Goal: Task Accomplishment & Management: Manage account settings

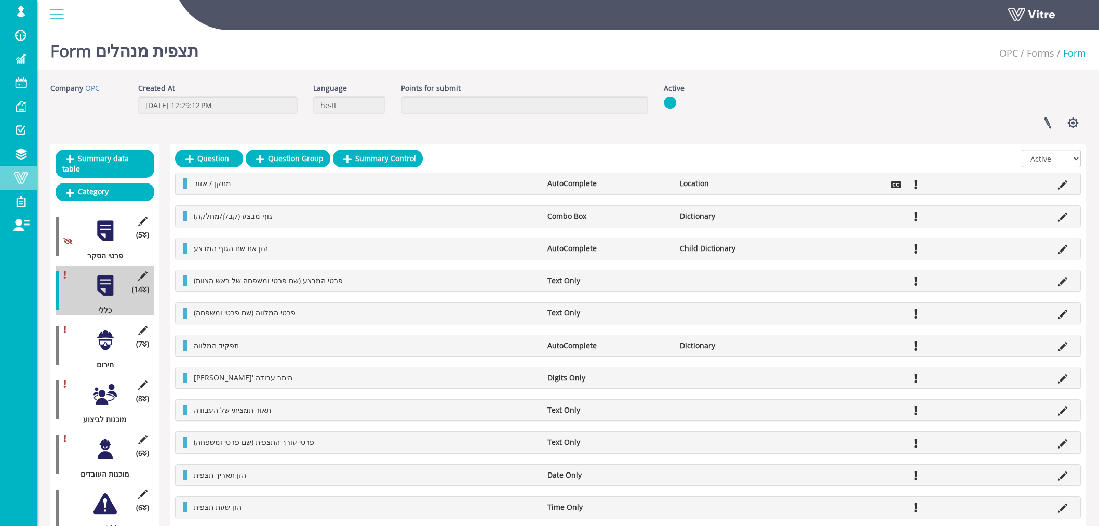
scroll to position [44, 0]
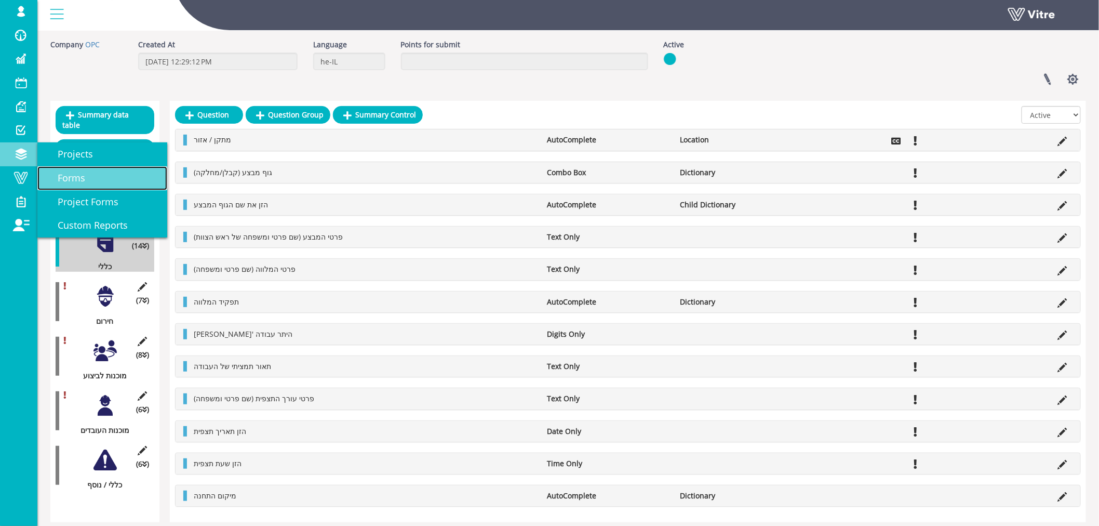
click at [61, 178] on span "Forms" at bounding box center [65, 177] width 40 height 12
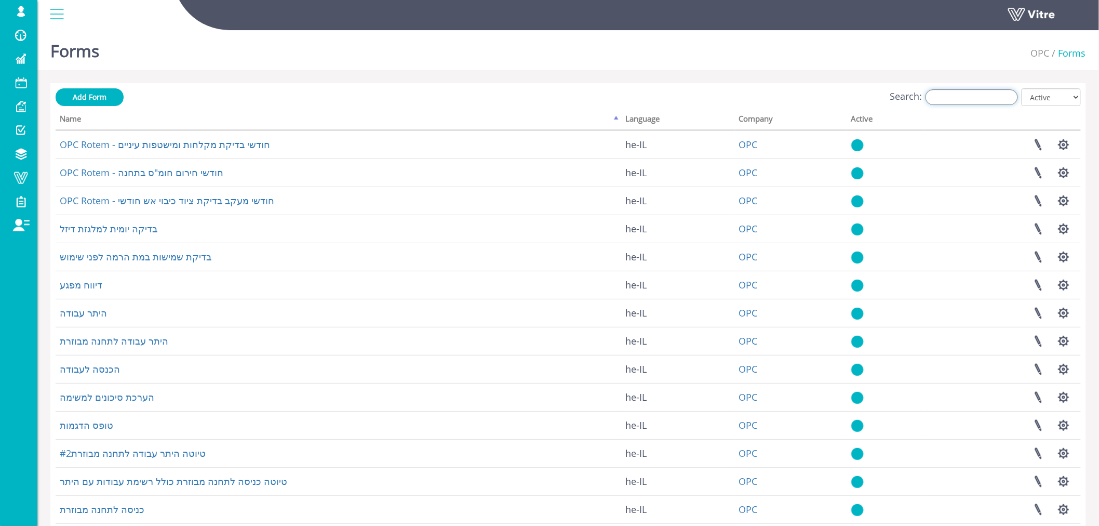
click at [970, 100] on input "Search:" at bounding box center [972, 97] width 92 height 16
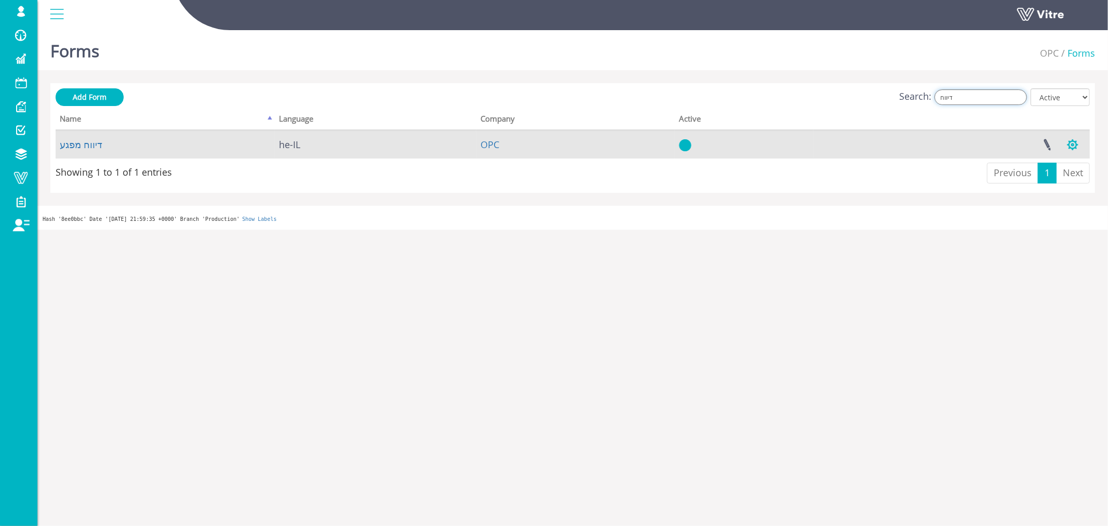
type input "דיווח"
click at [1074, 143] on button "button" at bounding box center [1073, 145] width 26 height 28
click at [1021, 185] on link "Set Users" at bounding box center [1037, 183] width 95 height 14
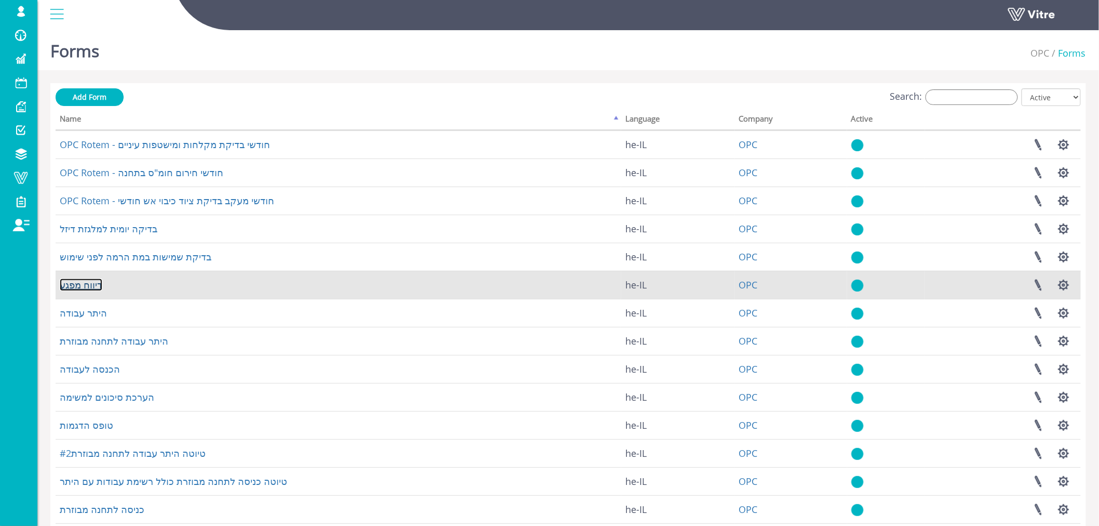
click at [90, 286] on link "דיווח מפגע" at bounding box center [81, 284] width 43 height 12
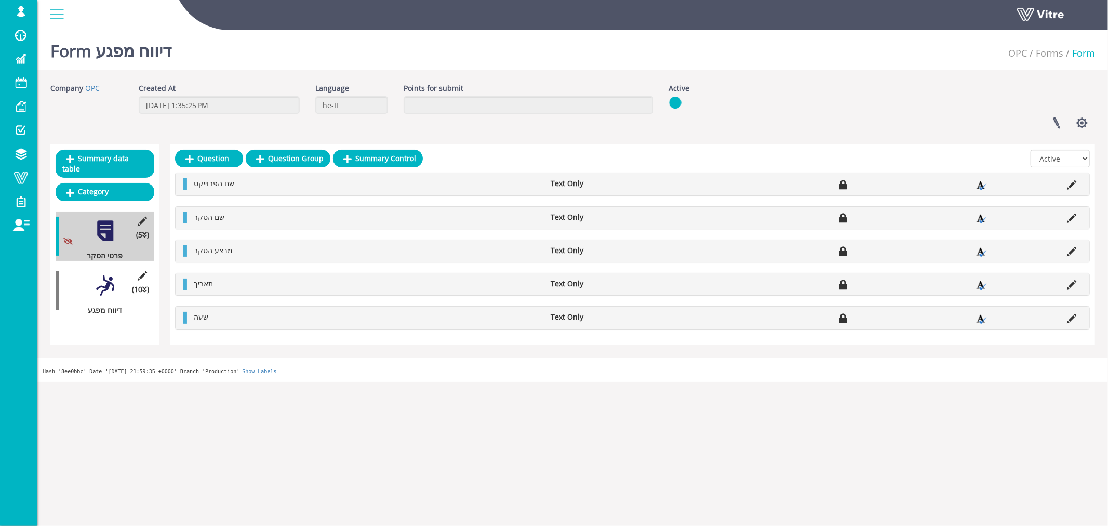
click at [108, 274] on div at bounding box center [104, 285] width 23 height 23
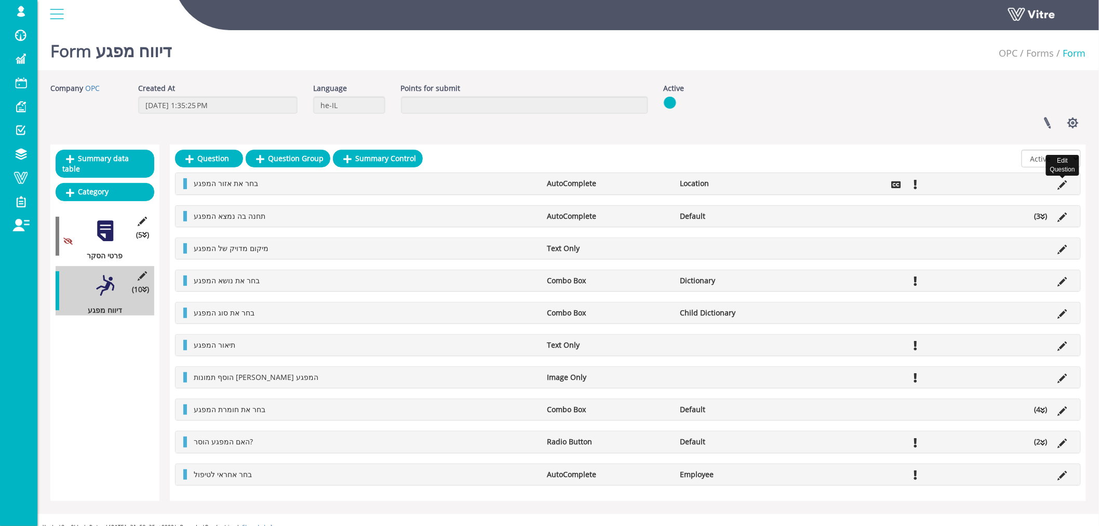
click at [1061, 188] on icon at bounding box center [1062, 184] width 9 height 9
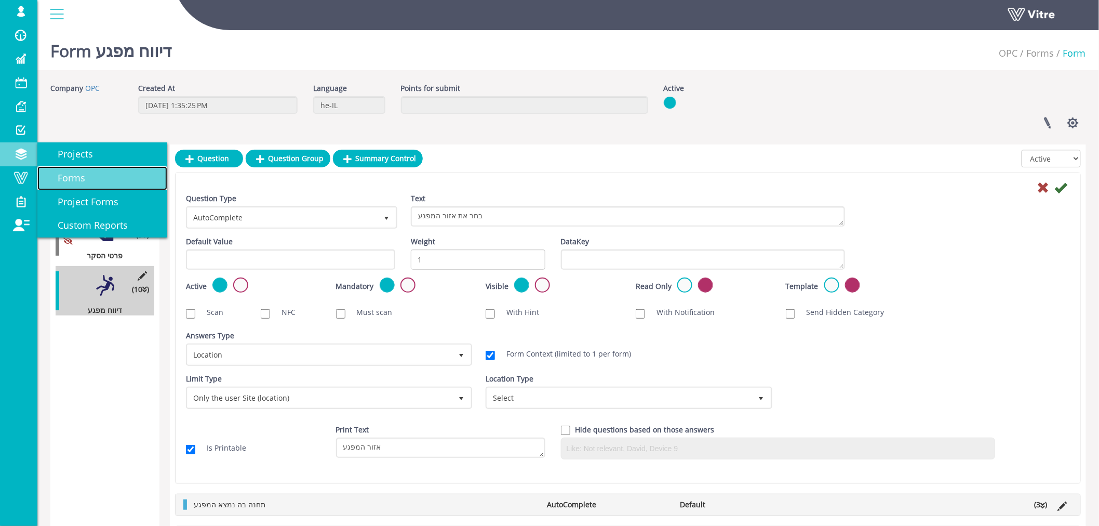
click at [71, 180] on span "Forms" at bounding box center [65, 177] width 40 height 12
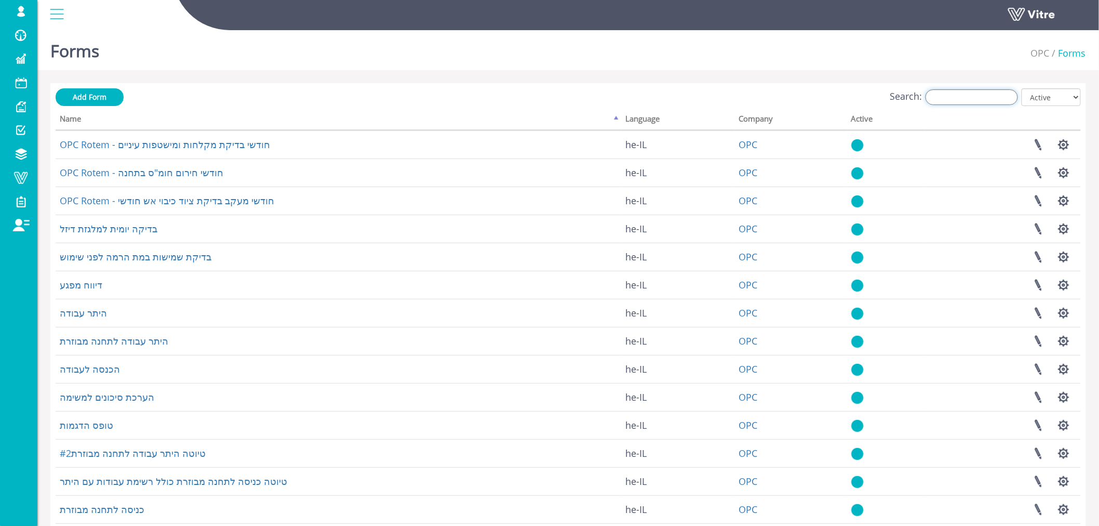
click at [979, 95] on input "Search:" at bounding box center [972, 97] width 92 height 16
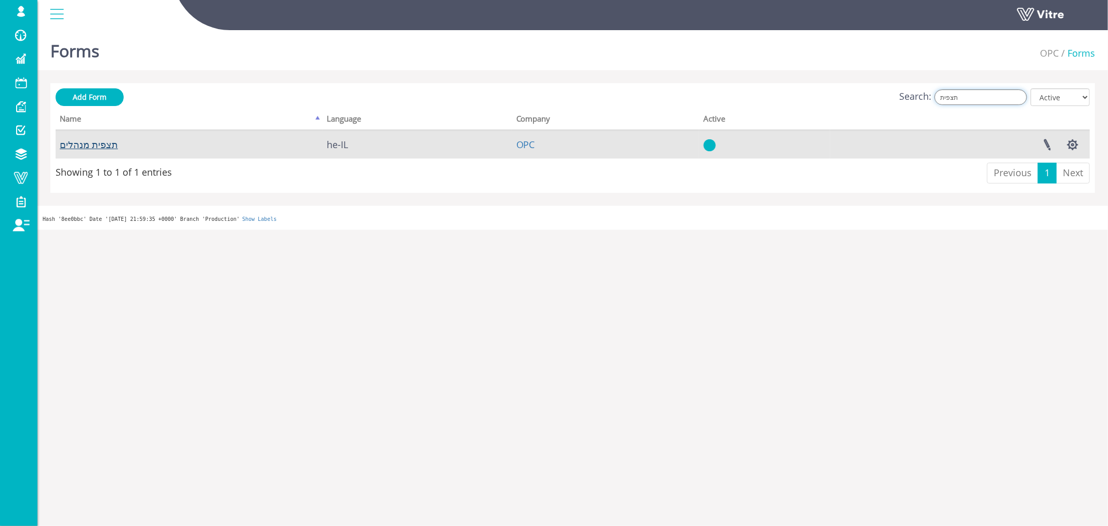
type input "תצפית"
click at [101, 138] on link "תצפית מנהלים" at bounding box center [89, 144] width 58 height 12
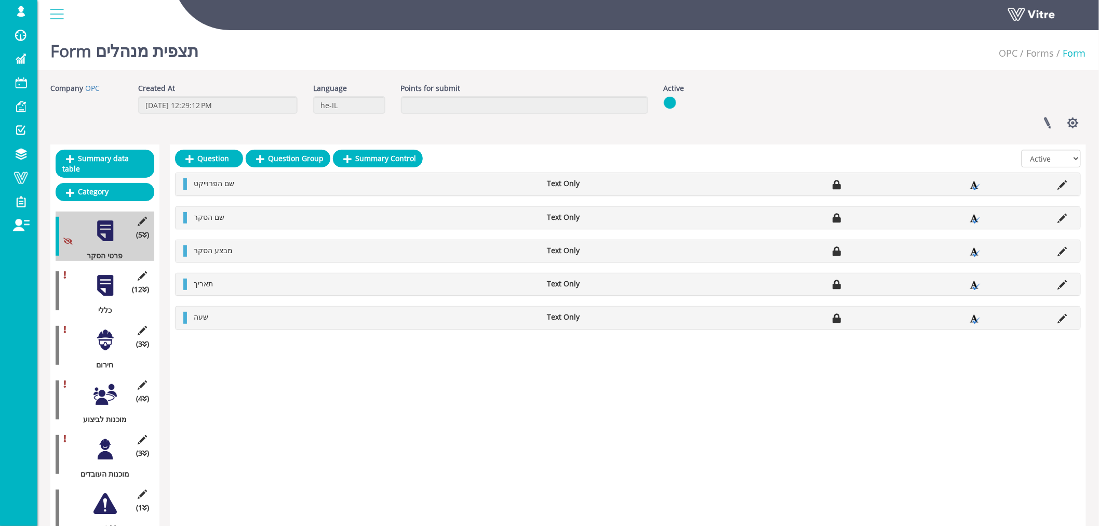
click at [110, 281] on div at bounding box center [104, 285] width 23 height 23
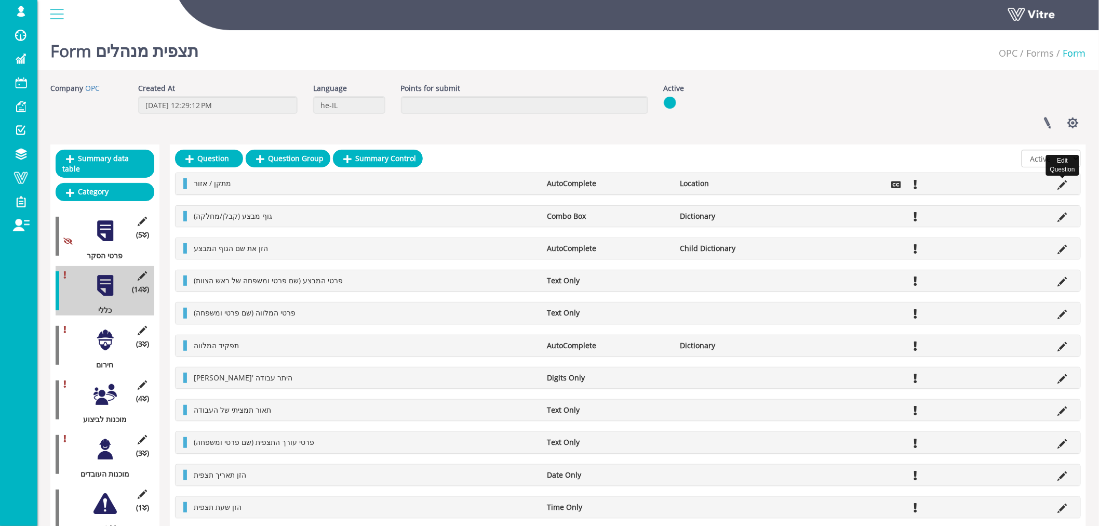
click at [1062, 183] on icon at bounding box center [1062, 184] width 9 height 9
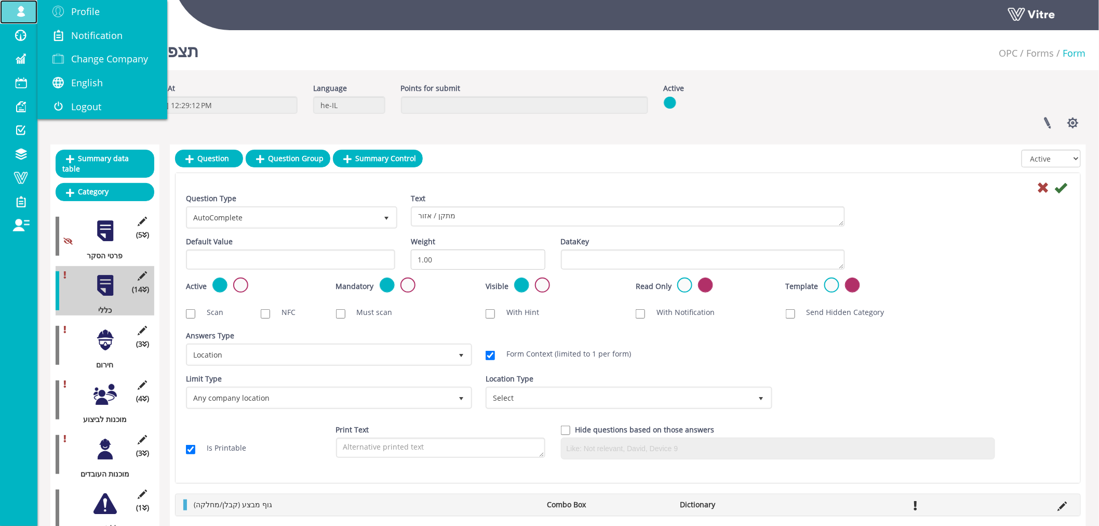
click at [19, 10] on span at bounding box center [21, 11] width 26 height 12
click at [98, 58] on span "Change Company" at bounding box center [109, 58] width 77 height 12
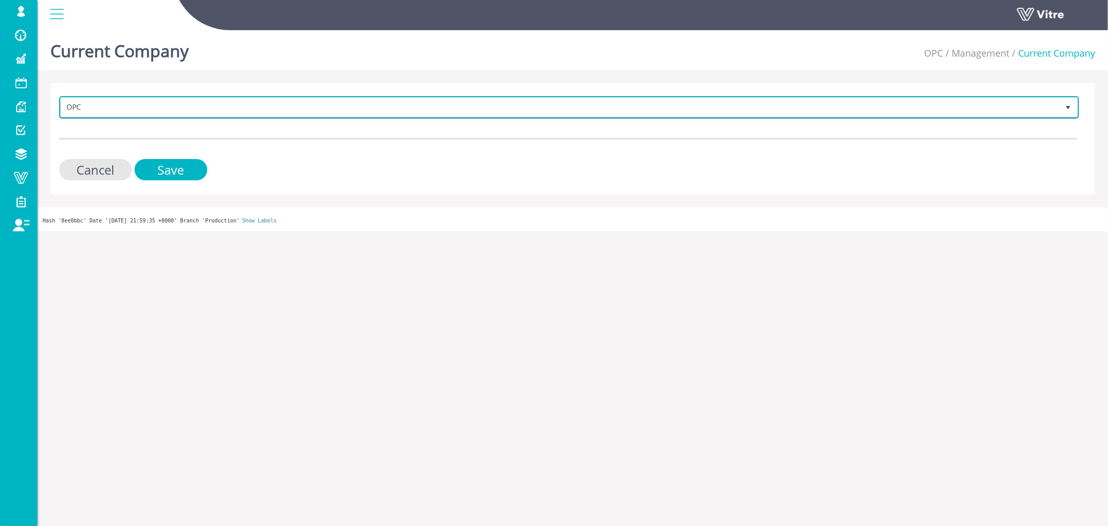
click at [99, 108] on span "OPC" at bounding box center [560, 107] width 998 height 19
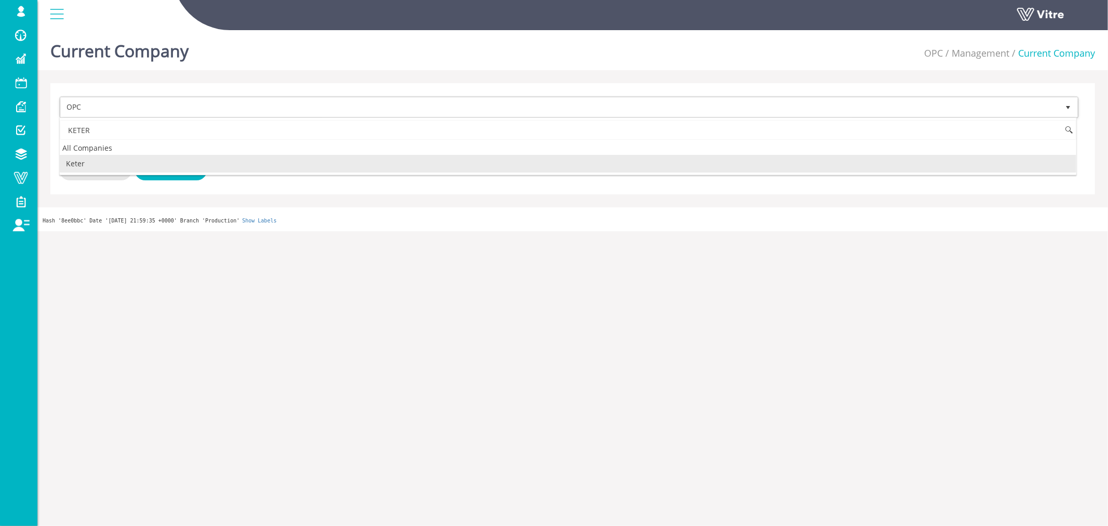
click at [87, 167] on li "Keter" at bounding box center [568, 164] width 1016 height 18
type input "KETER"
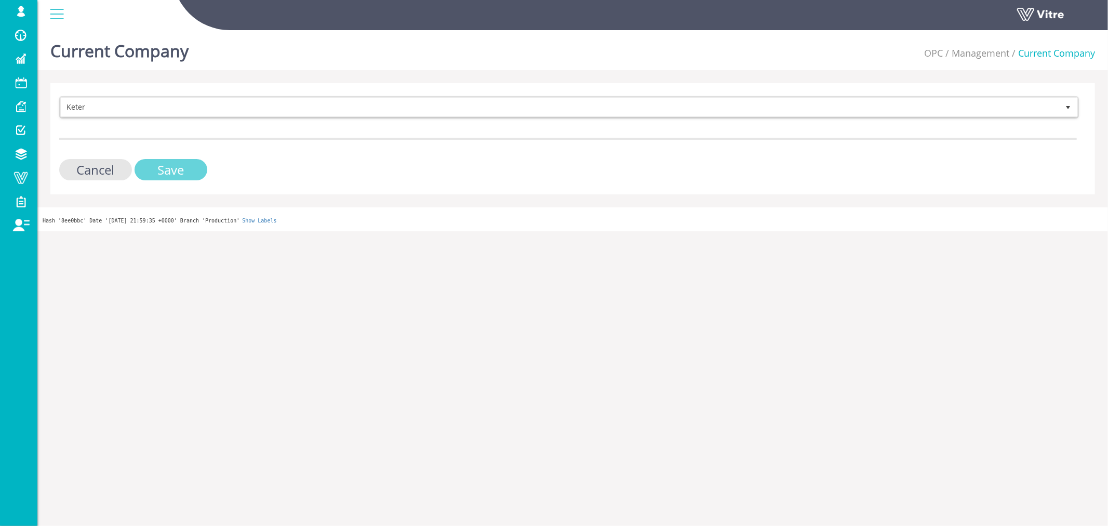
click at [151, 166] on input "Save" at bounding box center [171, 169] width 73 height 21
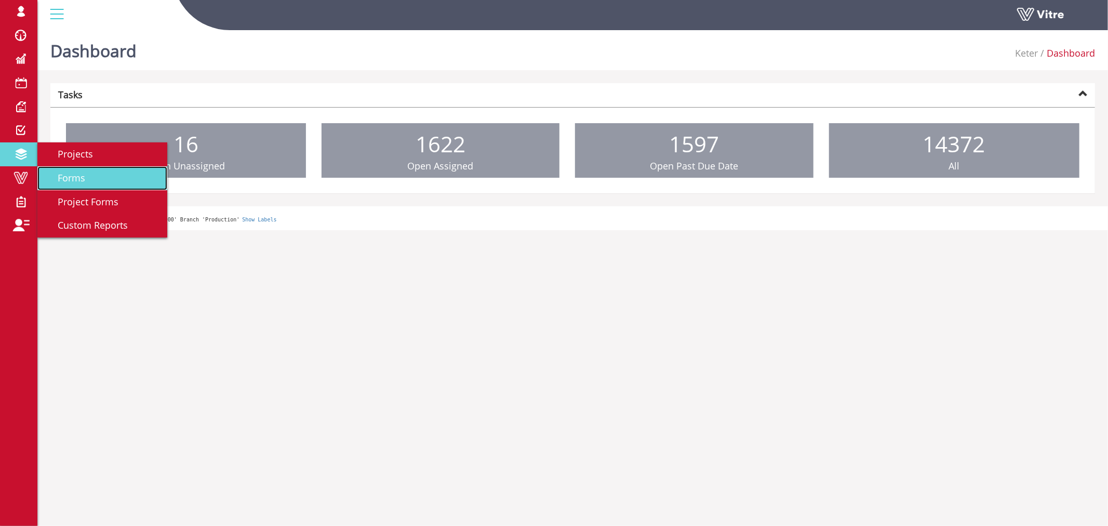
click at [64, 176] on span "Forms" at bounding box center [65, 177] width 40 height 12
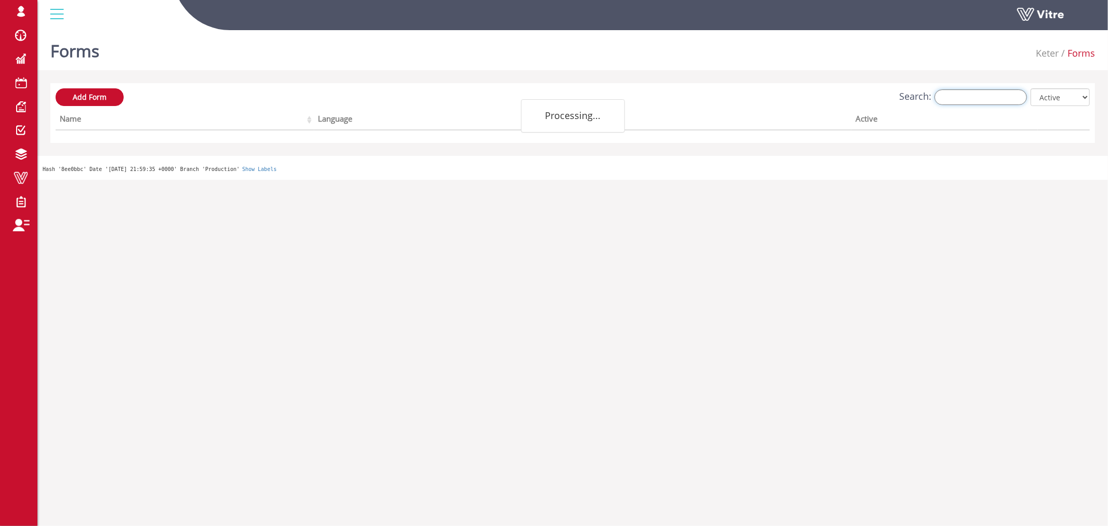
click at [966, 96] on input "Search:" at bounding box center [980, 97] width 92 height 16
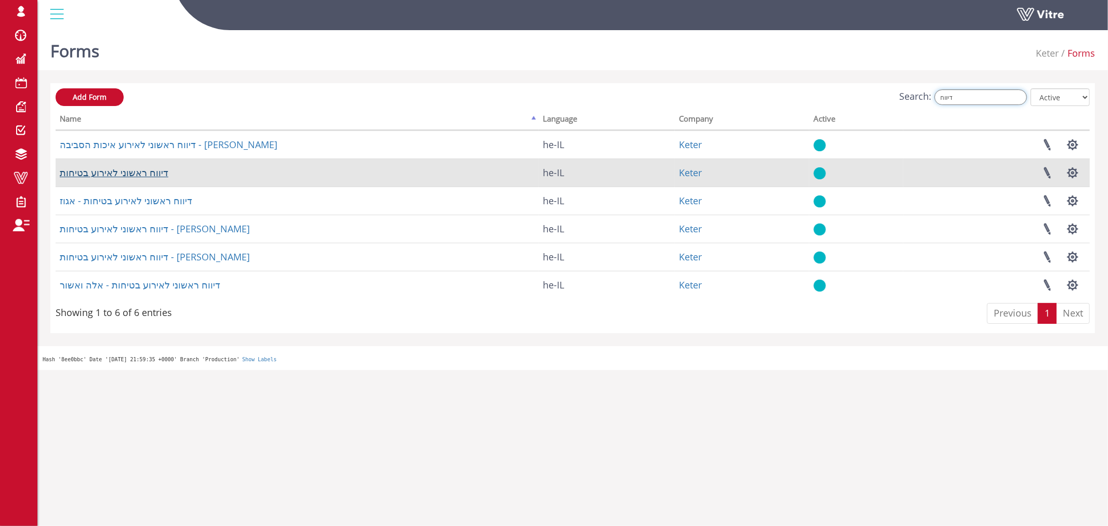
type input "דיווח"
click at [137, 172] on link "דיווח ראשוני לאירוע בטיחות" at bounding box center [114, 172] width 109 height 12
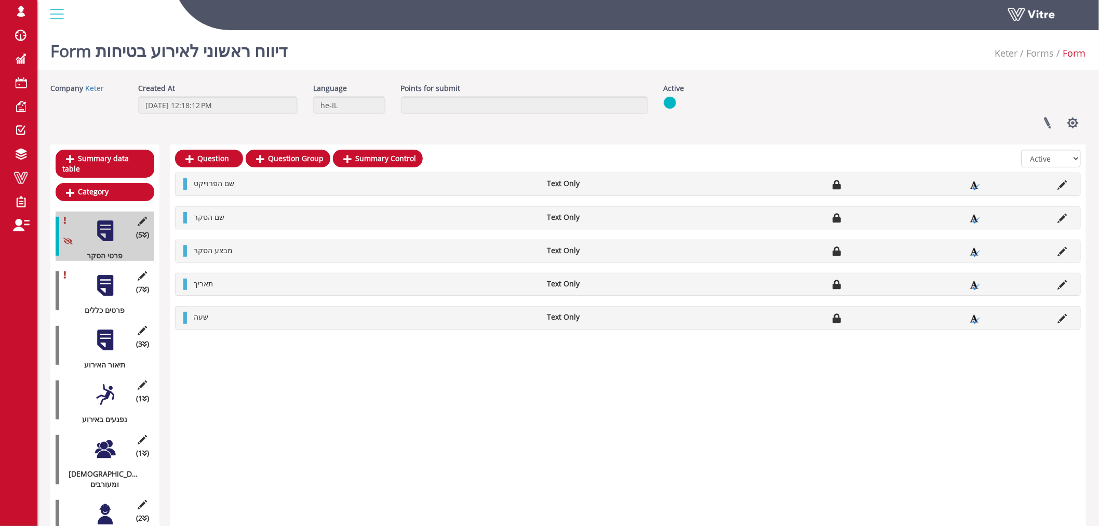
scroll to position [44, 0]
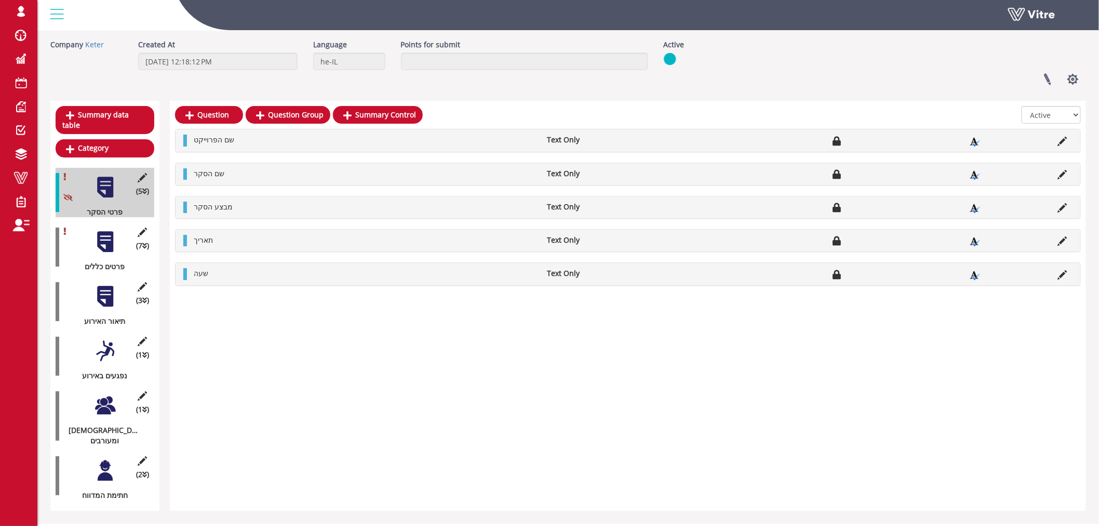
click at [163, 310] on div "Summary data table Category (5 ) פרטי הסקר (7 ) פרטים כללים (3 ) תיאור האירוע (…" at bounding box center [568, 306] width 1036 height 410
click at [304, 395] on div "Question Question Group Summary Control All Active Not Active שם הפרוייקט Text …" at bounding box center [628, 306] width 916 height 410
click at [104, 232] on div at bounding box center [104, 241] width 23 height 23
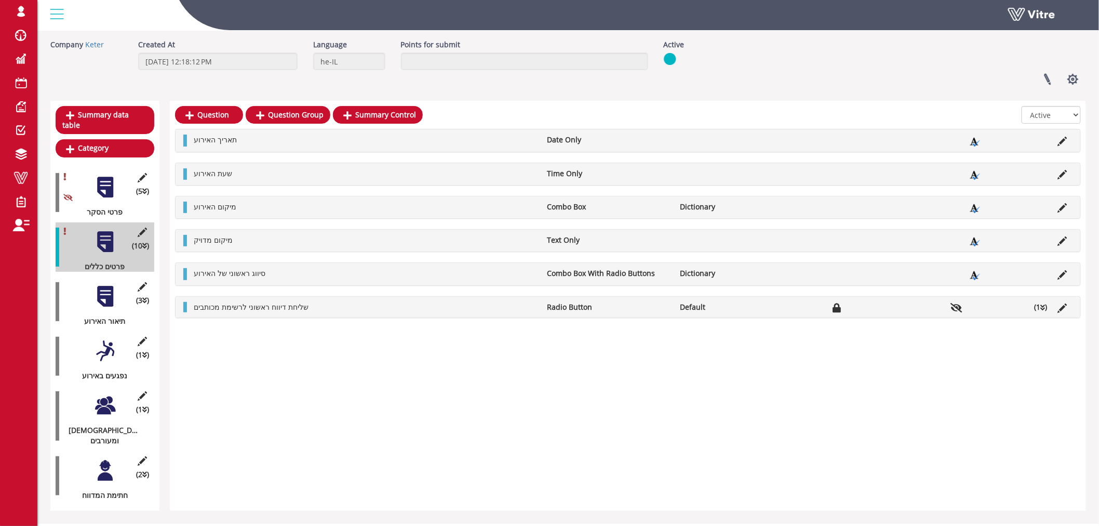
click at [111, 285] on div at bounding box center [104, 296] width 23 height 23
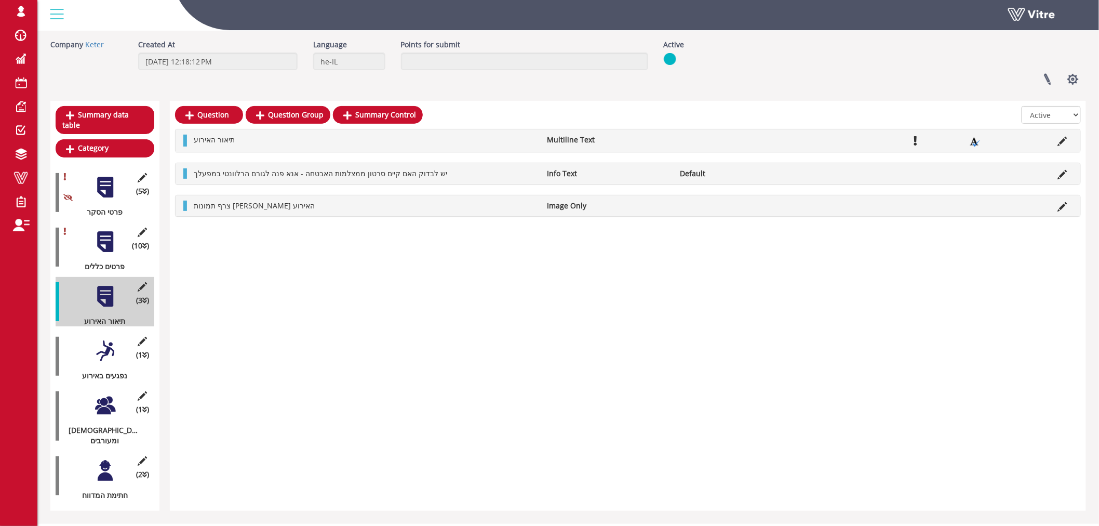
click at [95, 340] on div at bounding box center [104, 350] width 23 height 23
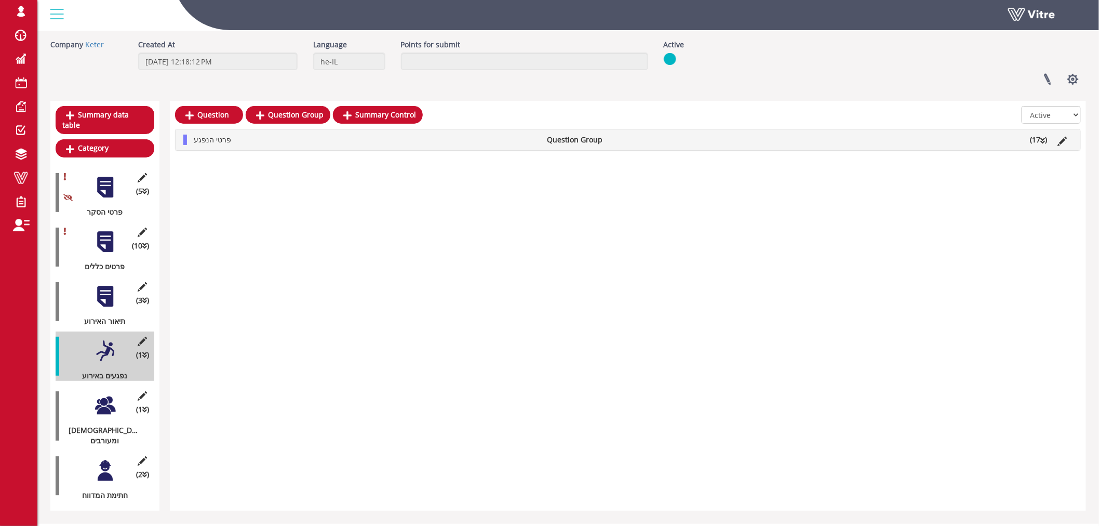
click at [319, 132] on div "פרטי הנפגע Question Group (17 )" at bounding box center [628, 139] width 905 height 21
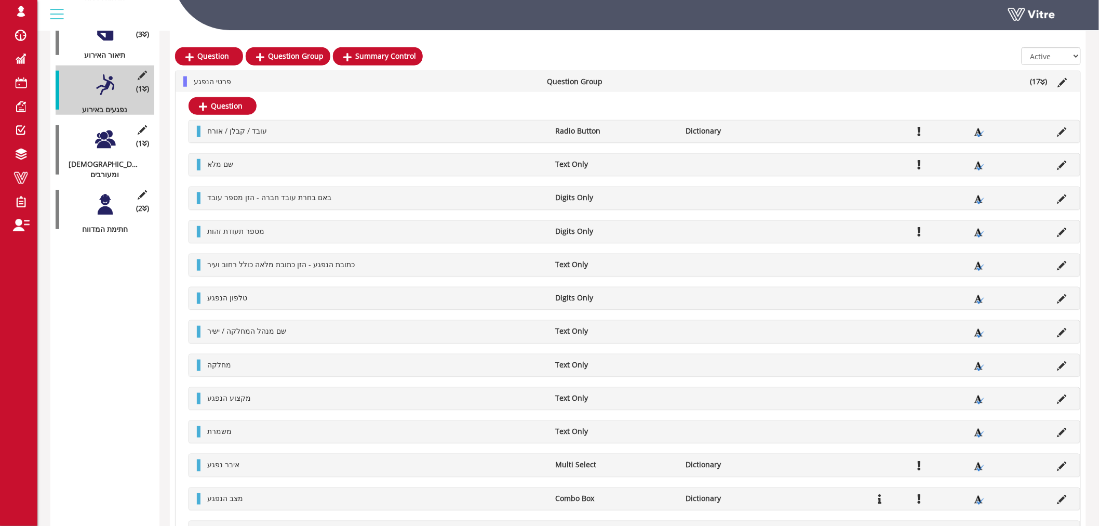
scroll to position [307, 0]
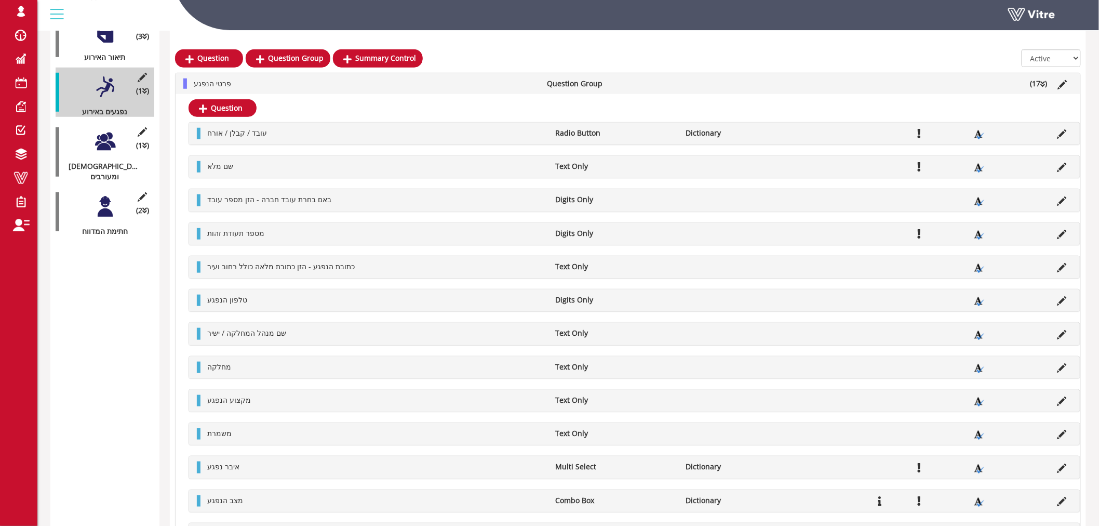
click at [104, 134] on div at bounding box center [104, 141] width 23 height 23
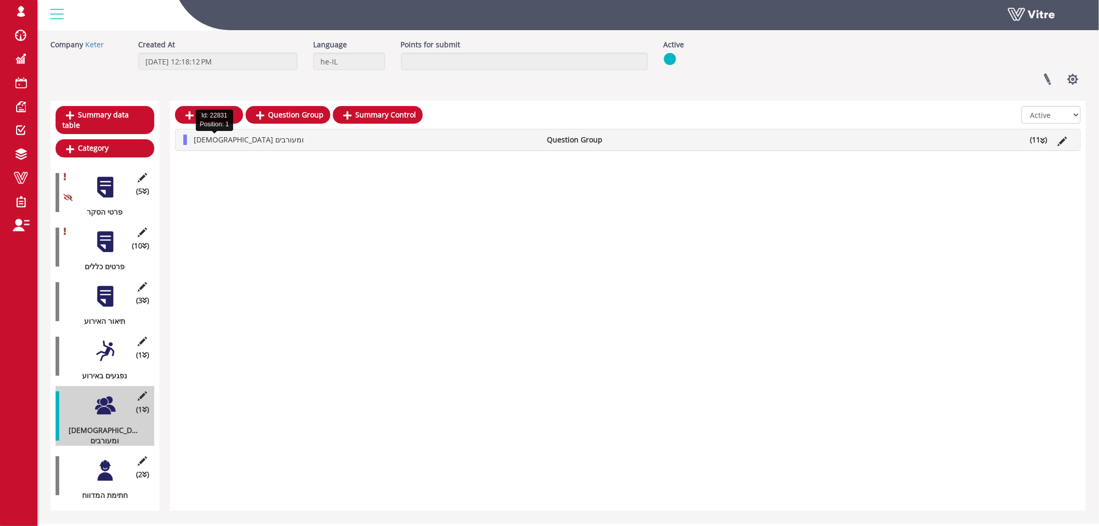
click at [225, 137] on span "עדים ומעורבים" at bounding box center [249, 140] width 110 height 10
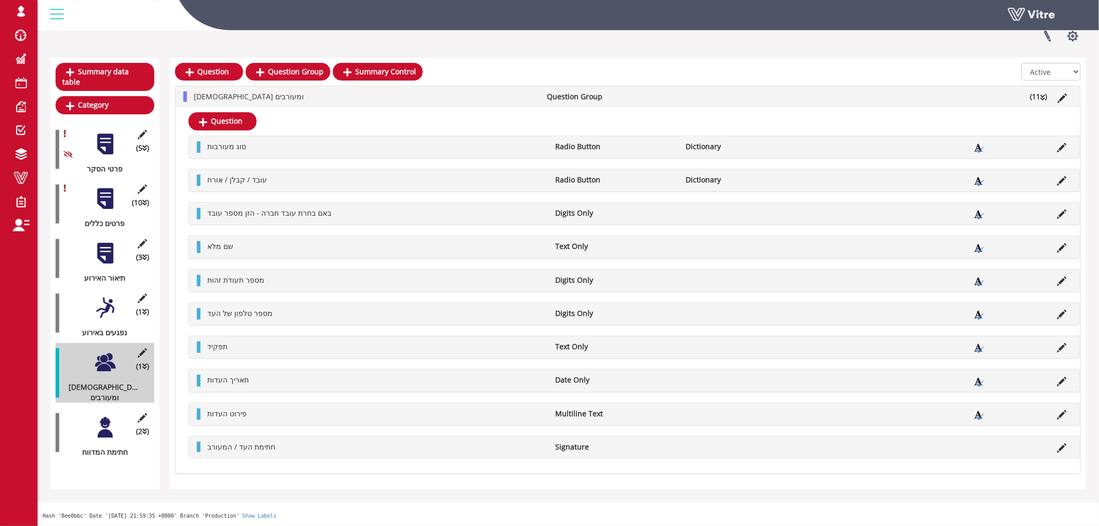
scroll to position [86, 0]
click at [104, 416] on div at bounding box center [104, 427] width 23 height 23
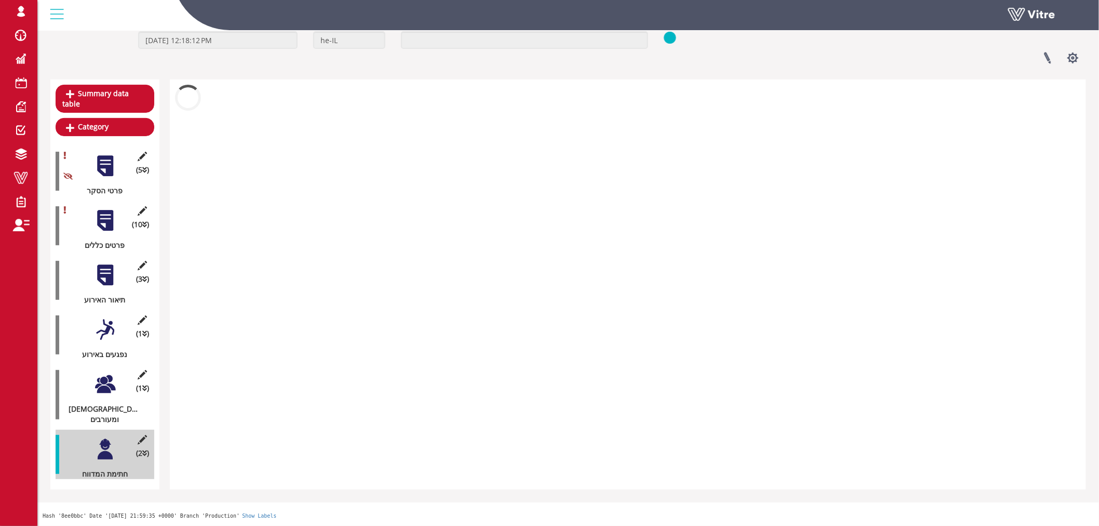
scroll to position [44, 0]
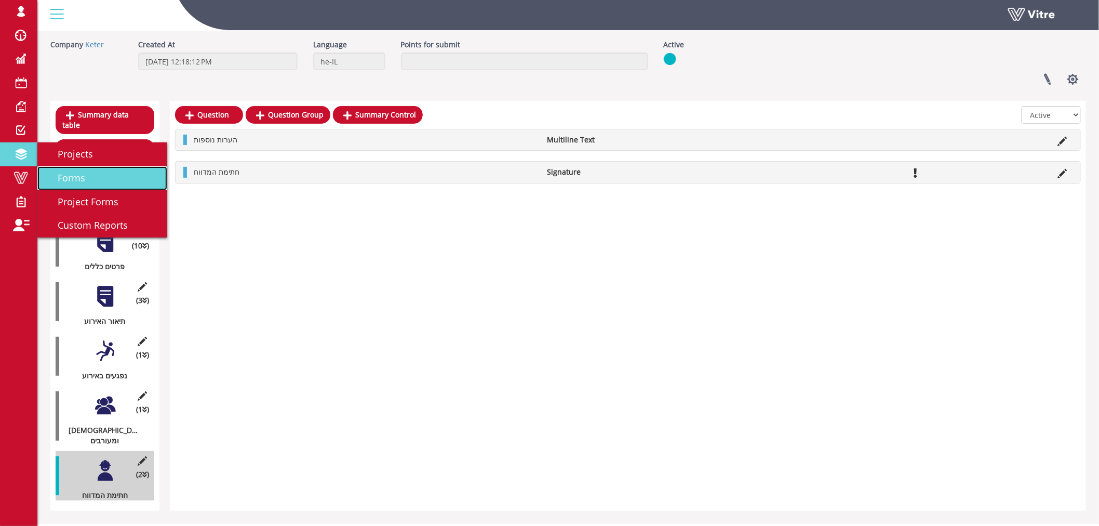
click at [62, 178] on span "Forms" at bounding box center [65, 177] width 40 height 12
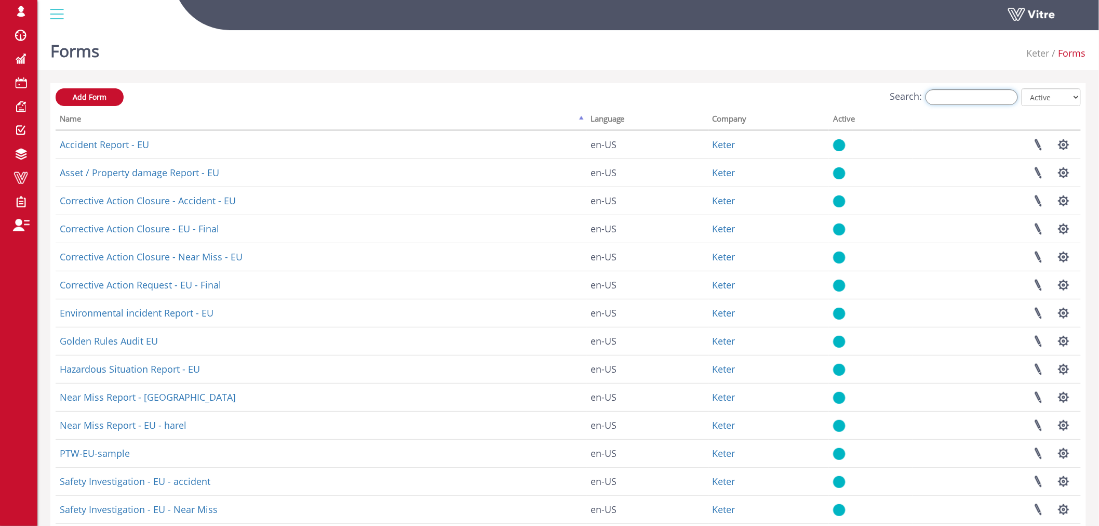
click at [972, 99] on input "Search:" at bounding box center [972, 97] width 92 height 16
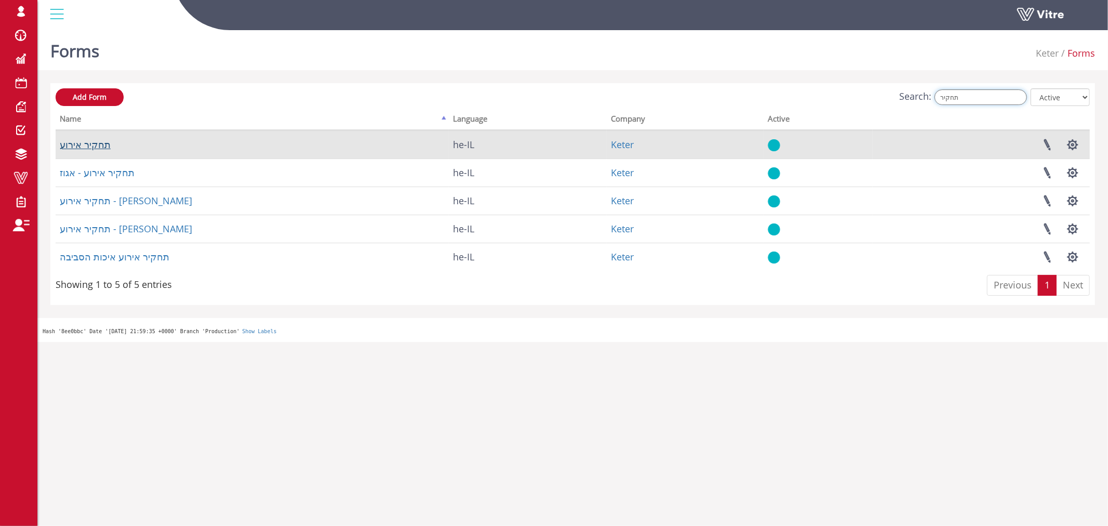
type input "תחקיר"
click at [91, 143] on link "תחקיר אירוע" at bounding box center [85, 144] width 51 height 12
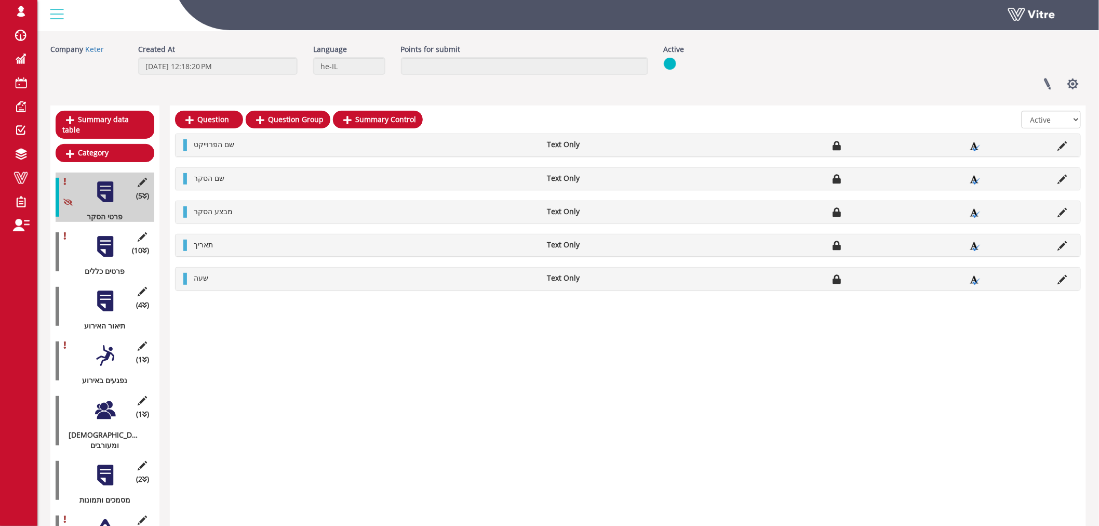
scroll to position [115, 0]
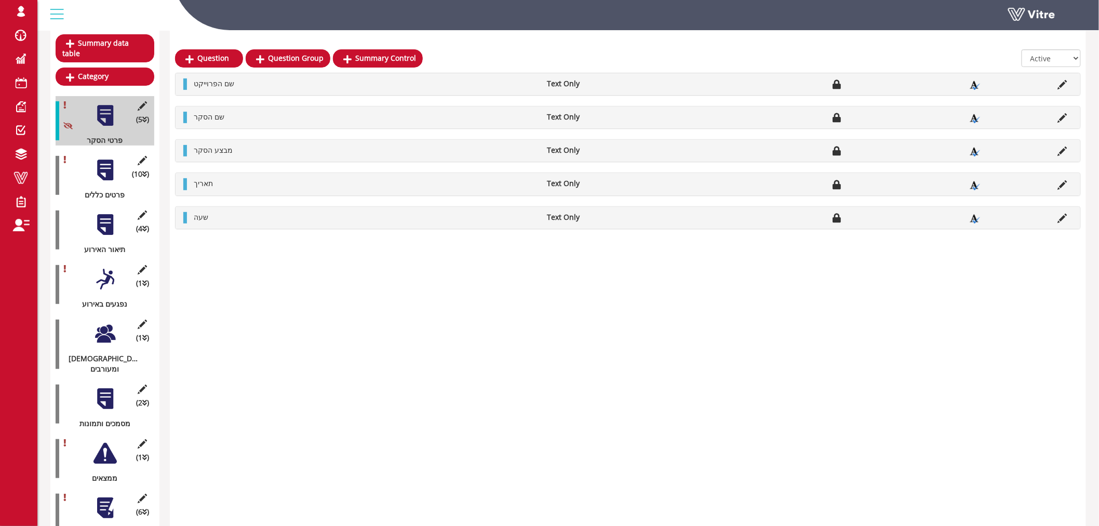
click at [99, 158] on div at bounding box center [104, 169] width 23 height 23
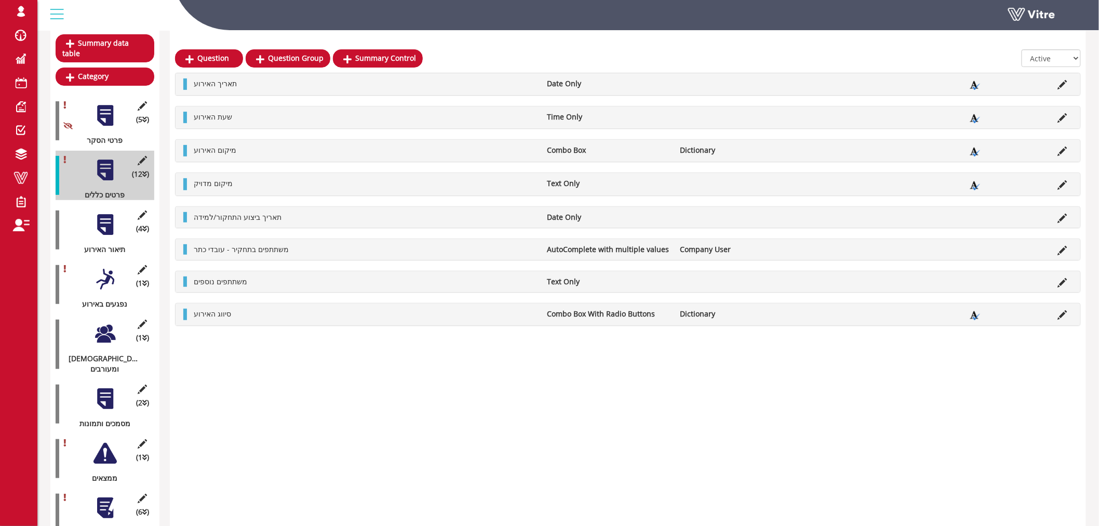
drag, startPoint x: 99, startPoint y: 211, endPoint x: 104, endPoint y: 241, distance: 30.6
click at [99, 213] on div at bounding box center [104, 224] width 23 height 23
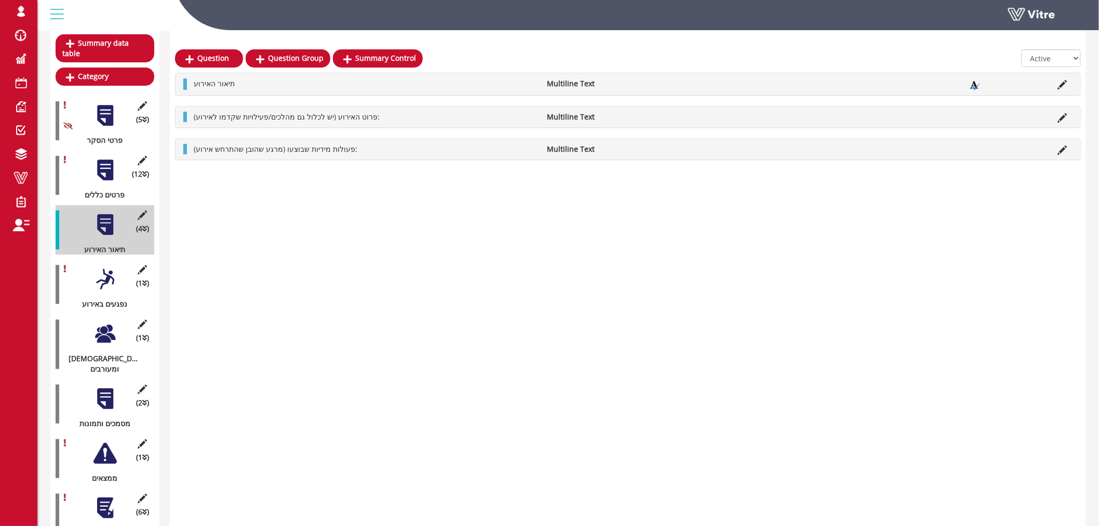
click at [102, 272] on div at bounding box center [104, 278] width 23 height 23
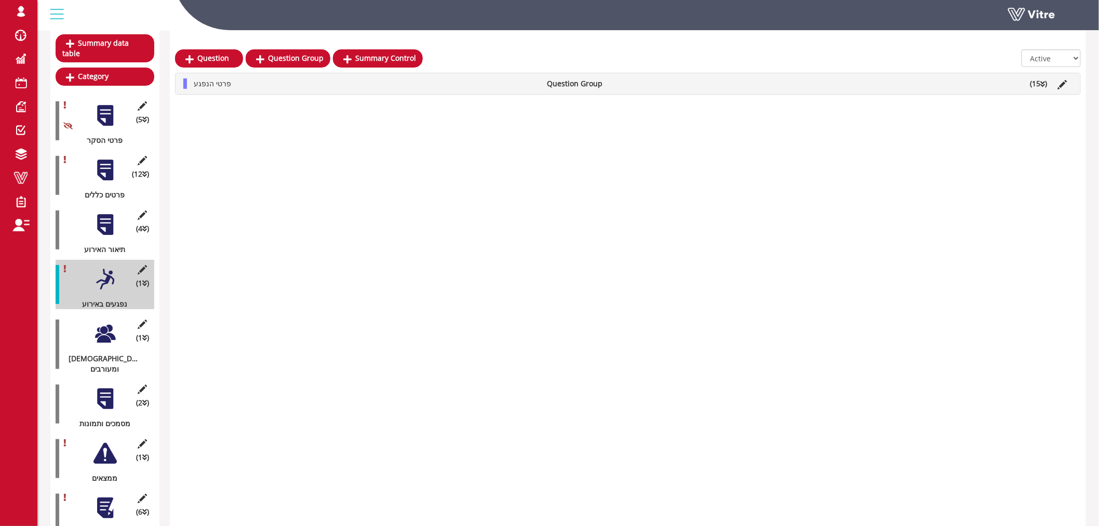
click at [109, 325] on div at bounding box center [104, 333] width 23 height 23
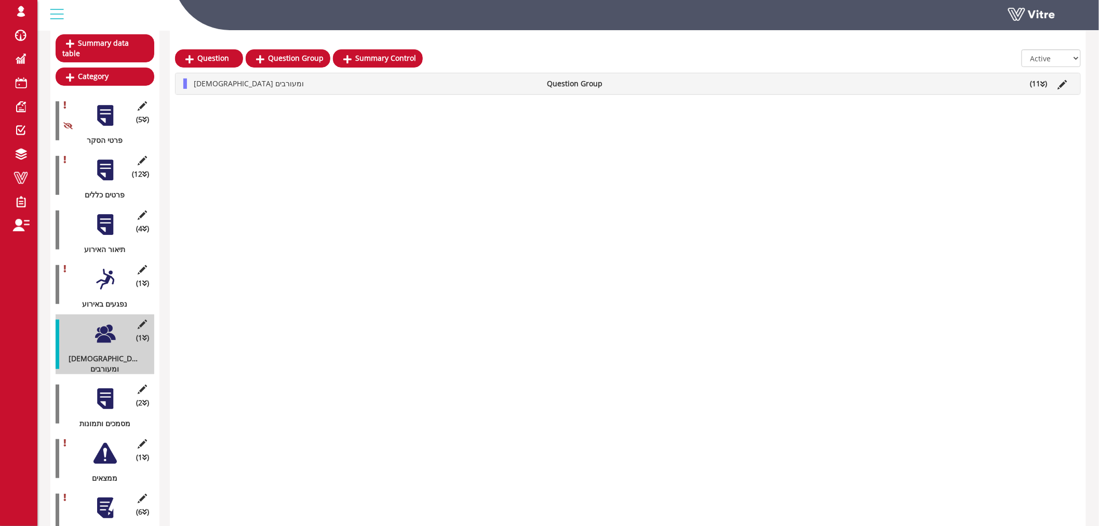
click at [108, 387] on div at bounding box center [104, 398] width 23 height 23
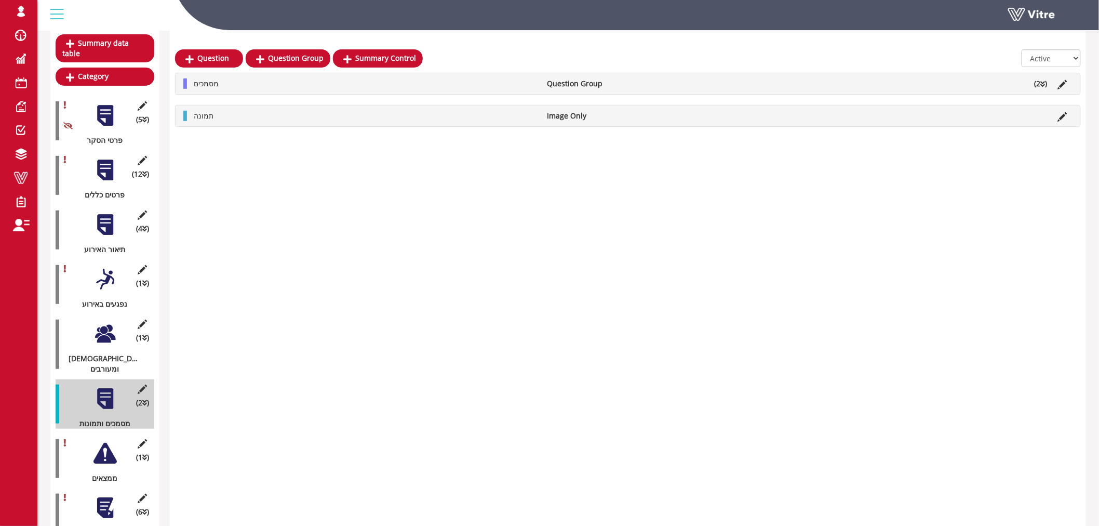
click at [96, 441] on div at bounding box center [104, 452] width 23 height 23
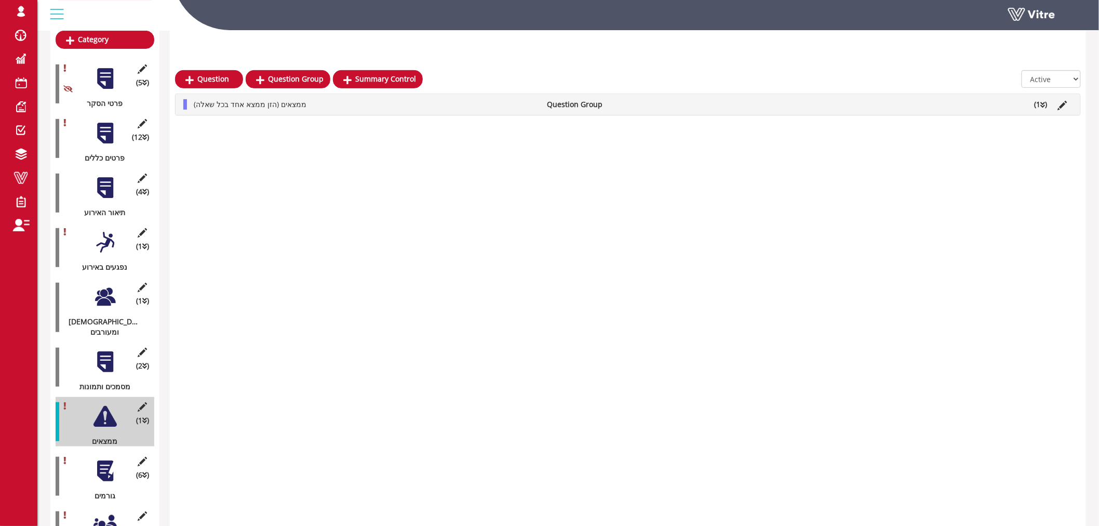
scroll to position [173, 0]
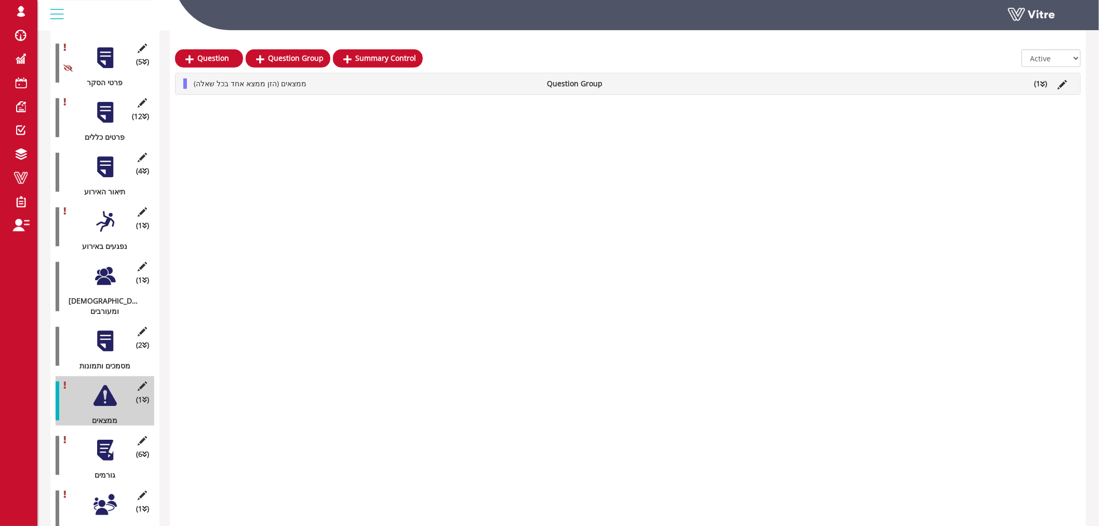
click at [414, 87] on li "ממצאים (הזן ממצא אחד בכל שאלה)" at bounding box center [366, 83] width 354 height 10
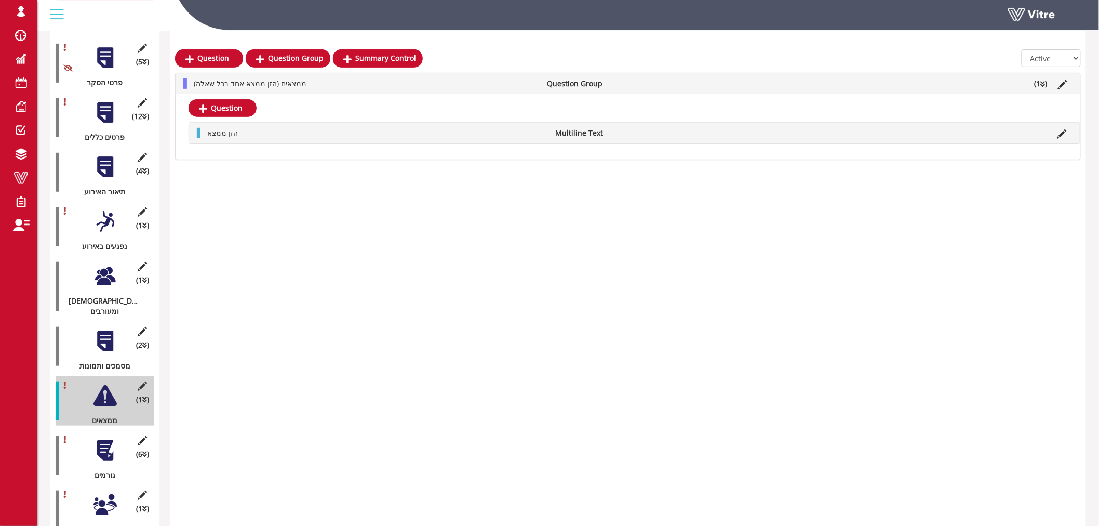
click at [106, 438] on div at bounding box center [104, 449] width 23 height 23
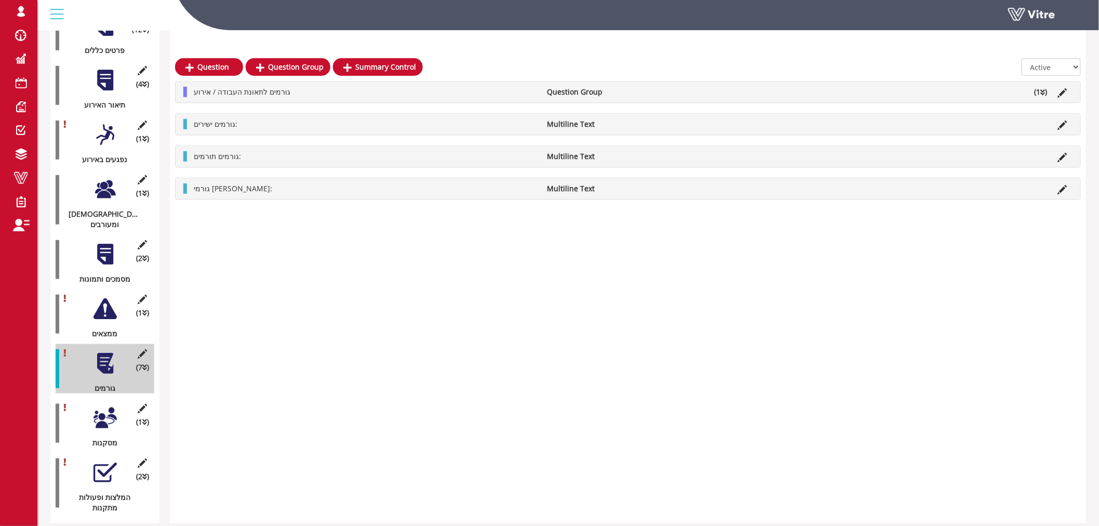
scroll to position [272, 0]
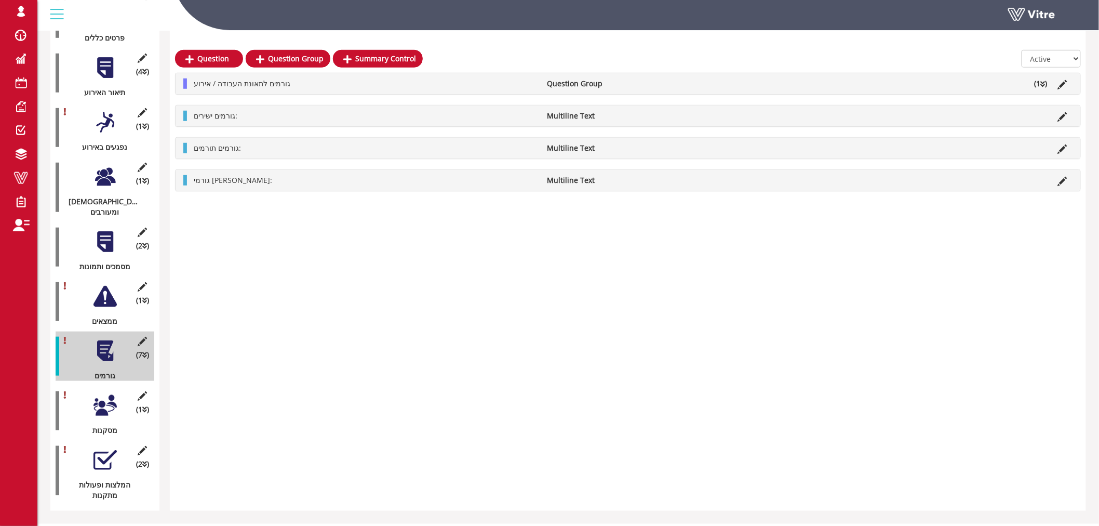
click at [110, 394] on div at bounding box center [104, 405] width 23 height 23
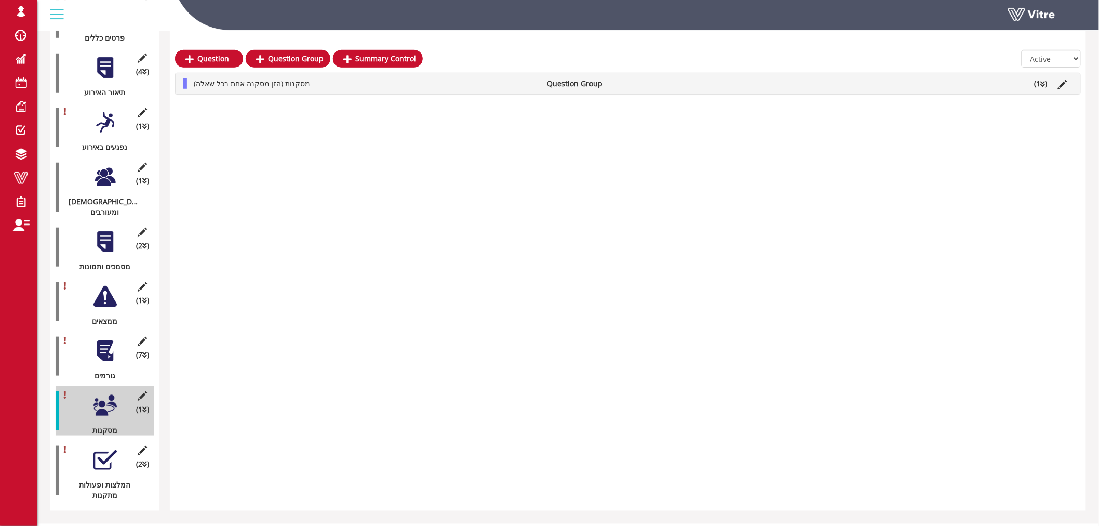
click at [97, 448] on div at bounding box center [104, 459] width 23 height 23
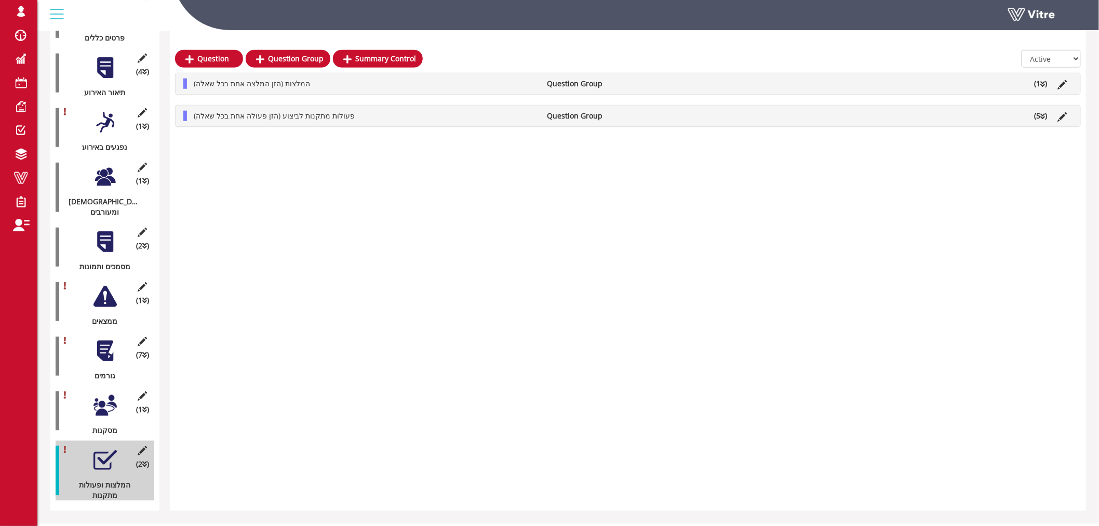
click at [382, 113] on li "פעולות מתקנות לביצוע (הזן פעולה אחת בכל שאלה)" at bounding box center [366, 116] width 354 height 10
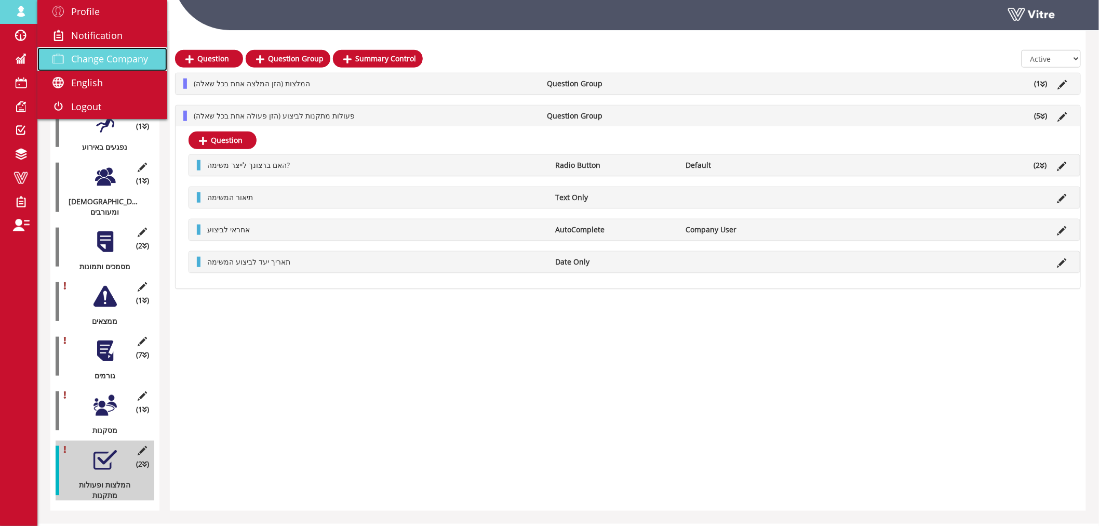
click at [115, 59] on span "Change Company" at bounding box center [109, 58] width 77 height 12
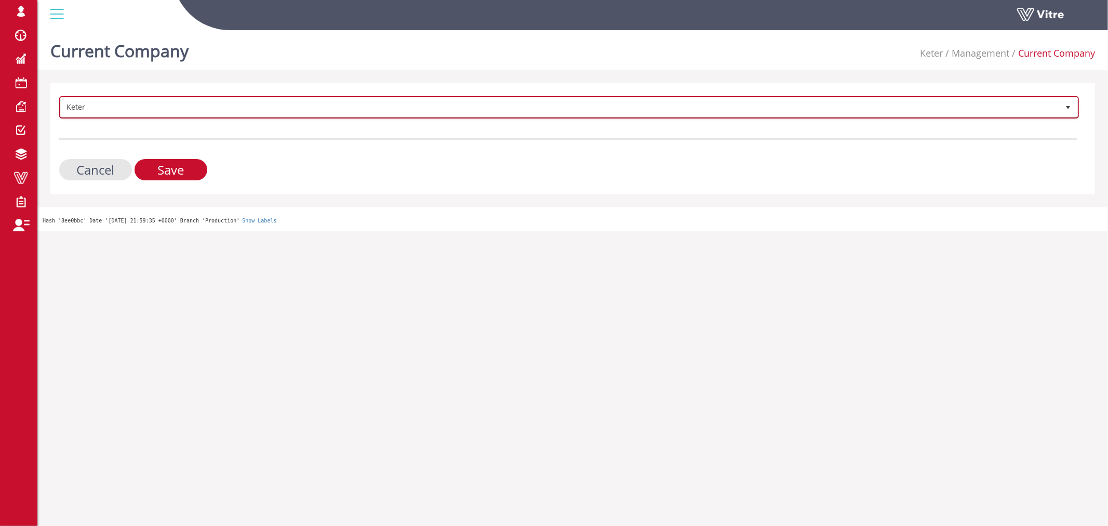
click at [748, 110] on span "Keter" at bounding box center [560, 107] width 998 height 19
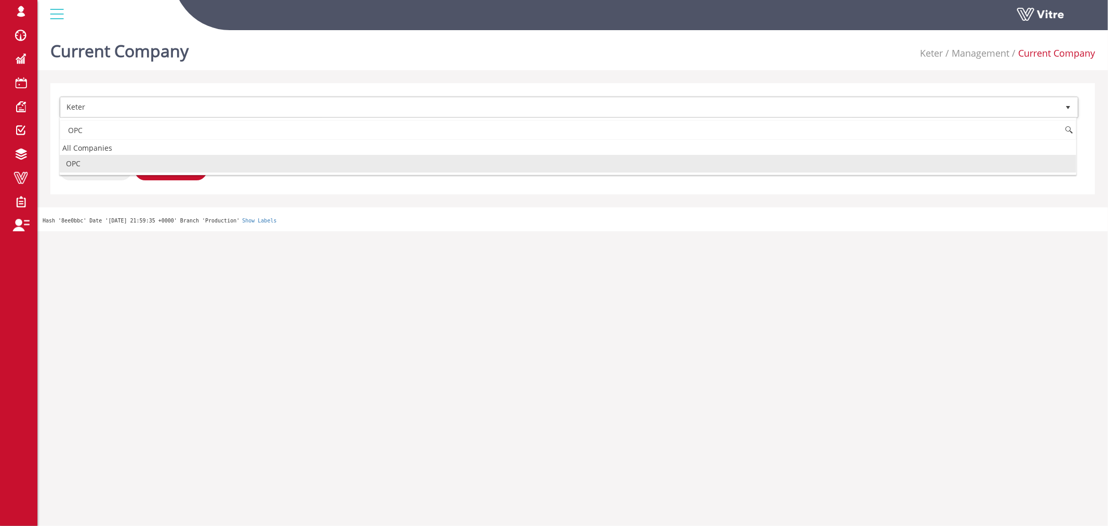
click at [122, 166] on li "OPC" at bounding box center [568, 164] width 1016 height 18
type input "OPC"
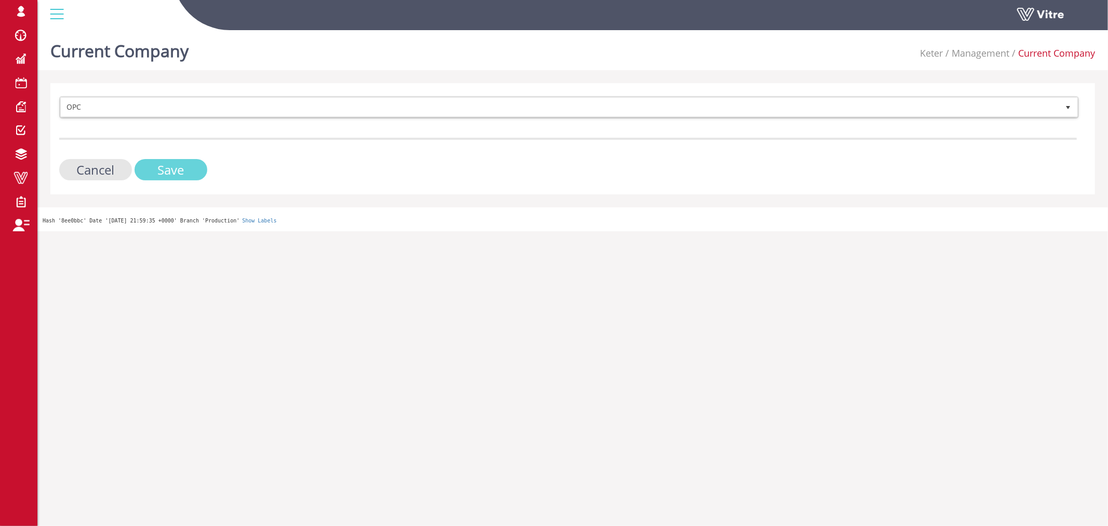
click at [190, 169] on input "Save" at bounding box center [171, 169] width 73 height 21
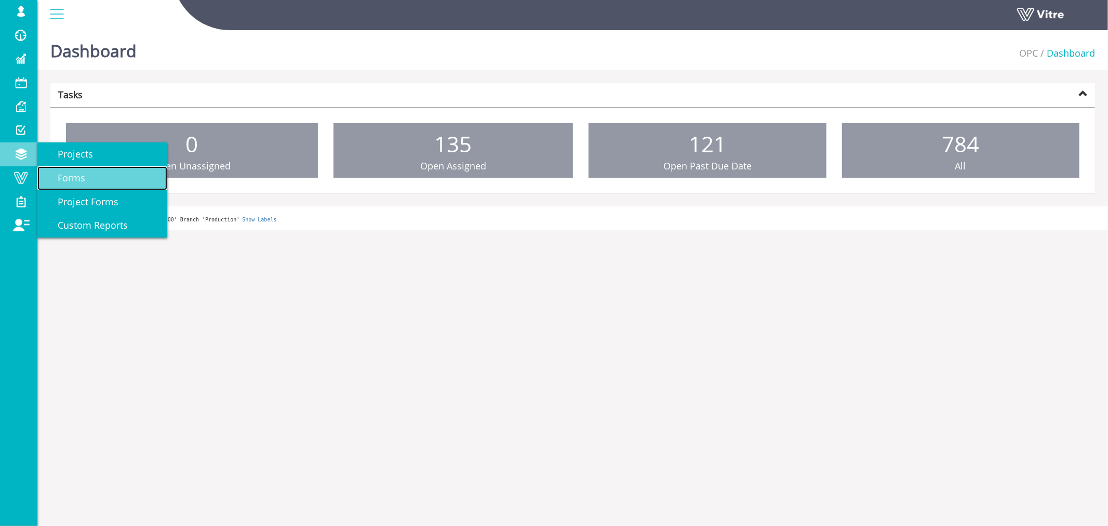
click at [85, 176] on link "Forms" at bounding box center [102, 178] width 130 height 24
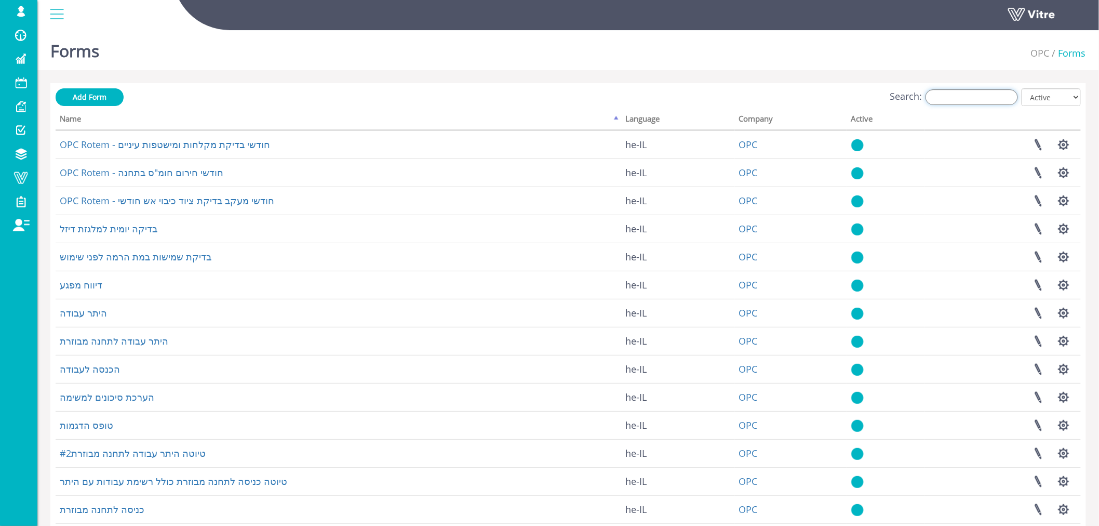
click at [974, 102] on input "Search:" at bounding box center [972, 97] width 92 height 16
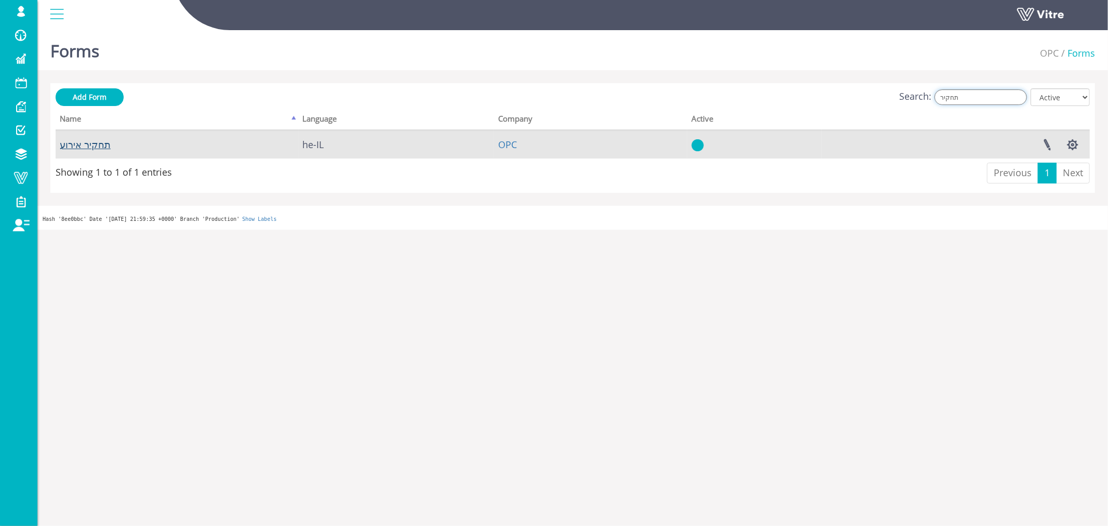
type input "תחקיר"
click at [87, 146] on link "תחקיר אירוע" at bounding box center [85, 144] width 51 height 12
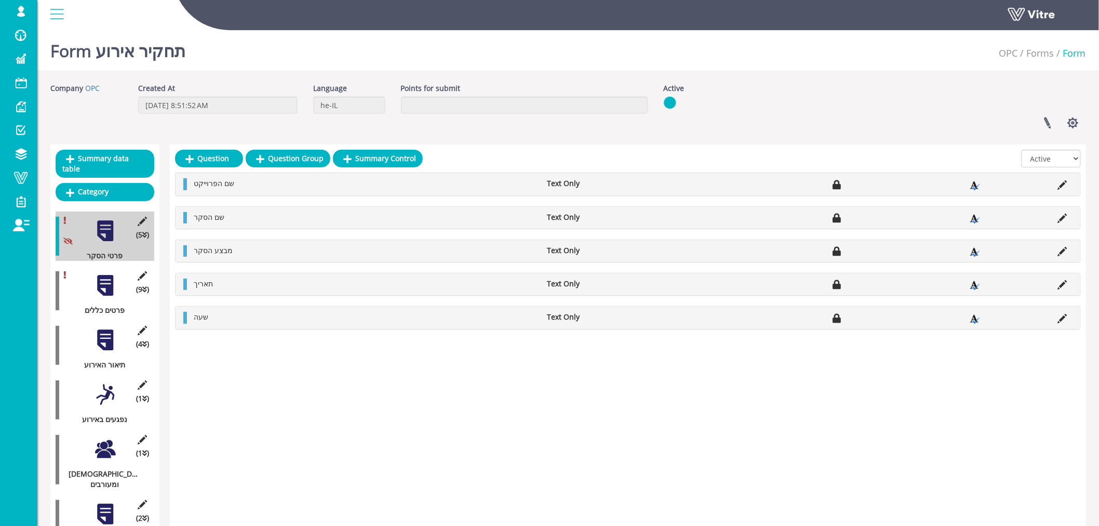
click at [101, 282] on div at bounding box center [104, 285] width 23 height 23
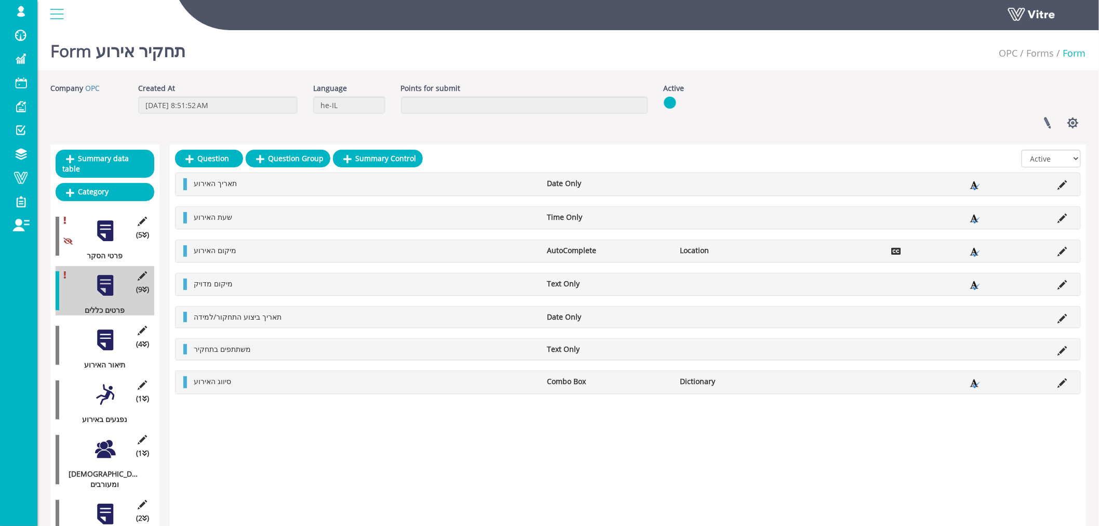
click at [102, 328] on div at bounding box center [104, 339] width 23 height 23
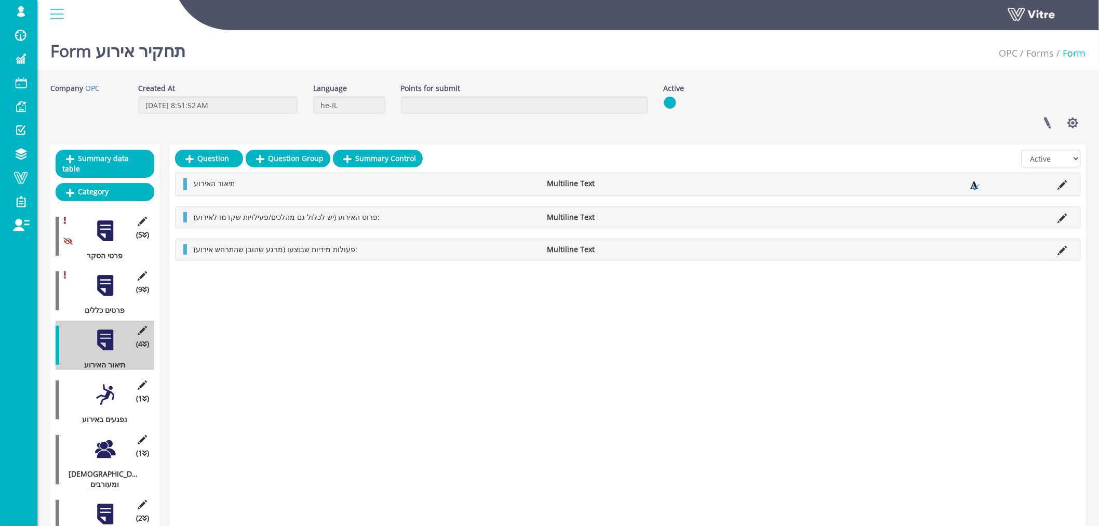
click at [106, 282] on div at bounding box center [104, 285] width 23 height 23
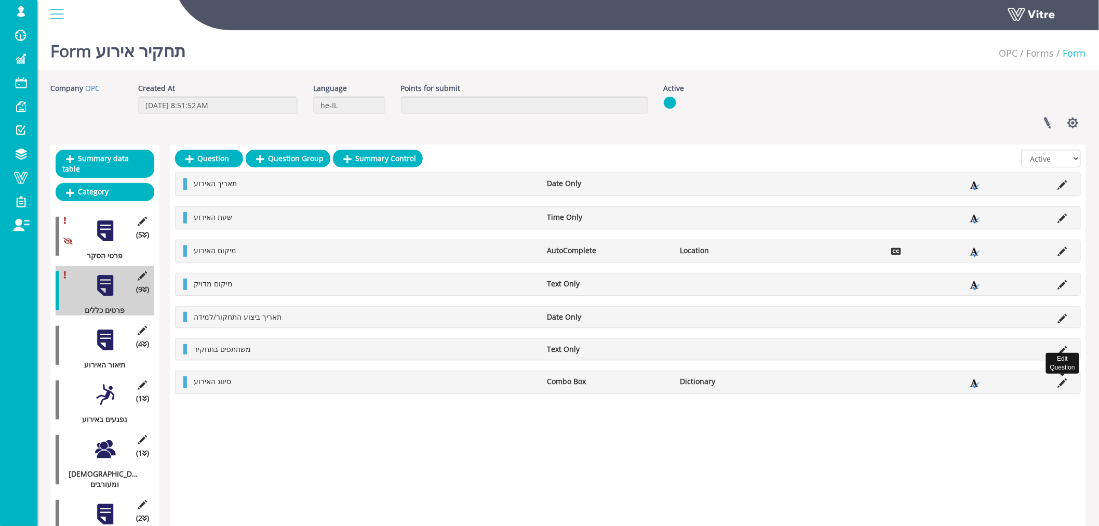
click at [1060, 385] on icon at bounding box center [1062, 382] width 9 height 9
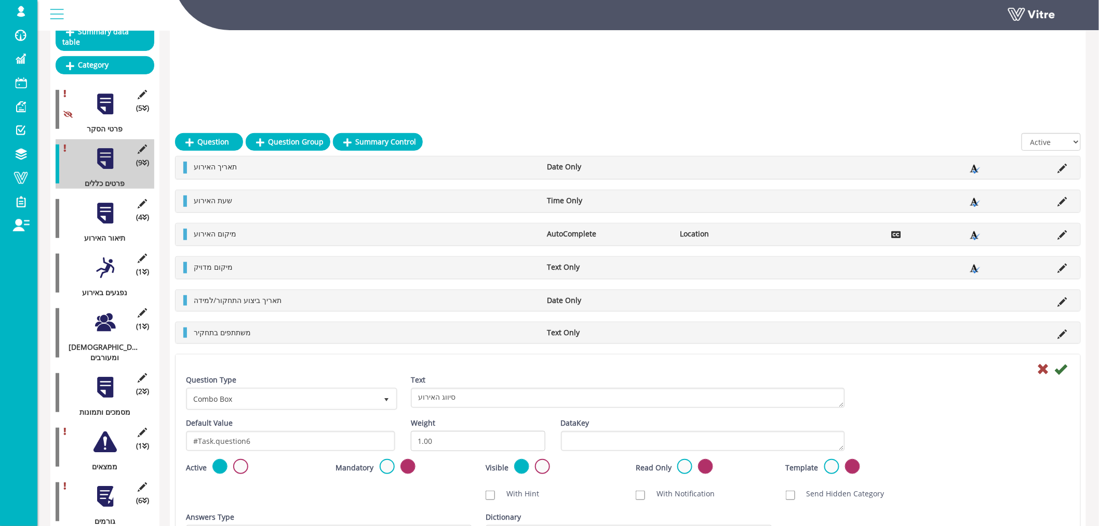
scroll to position [272, 0]
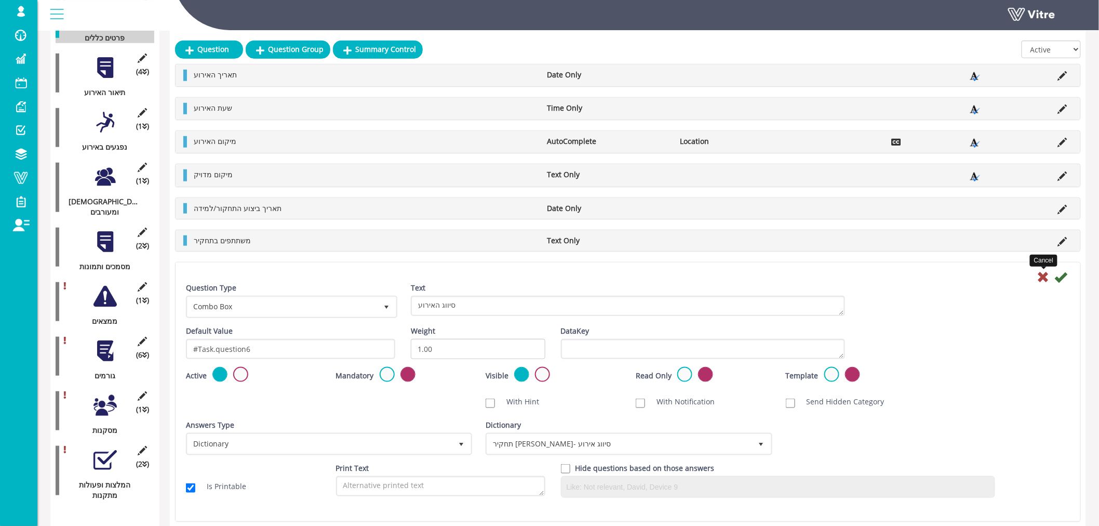
click at [1044, 276] on icon at bounding box center [1043, 277] width 12 height 12
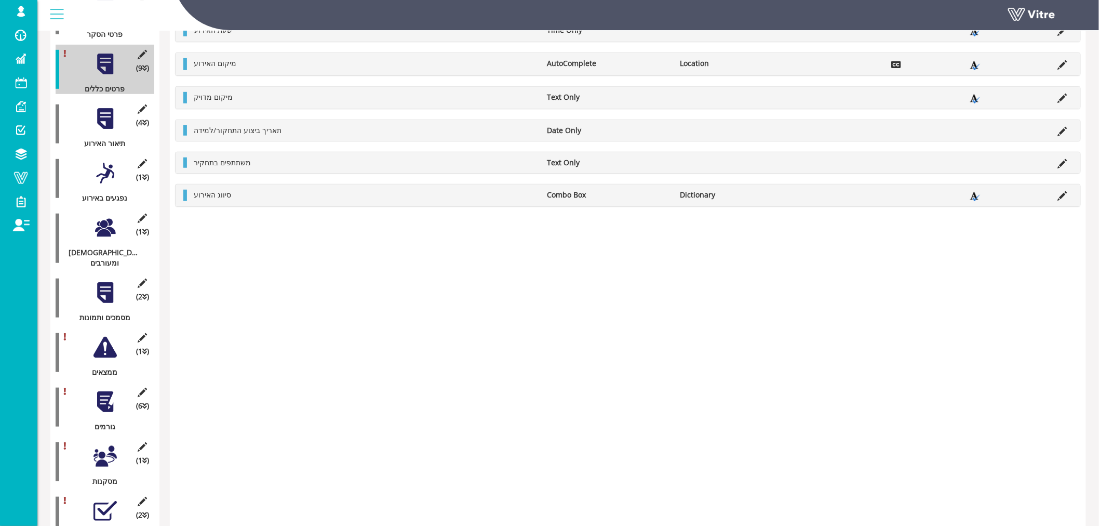
scroll to position [42, 0]
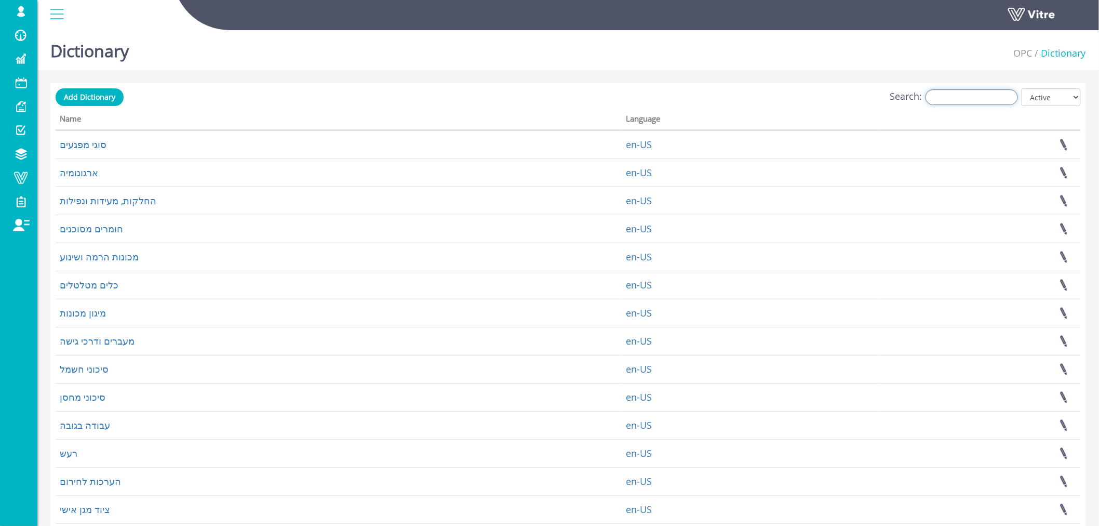
click at [970, 96] on input "Search:" at bounding box center [972, 97] width 92 height 16
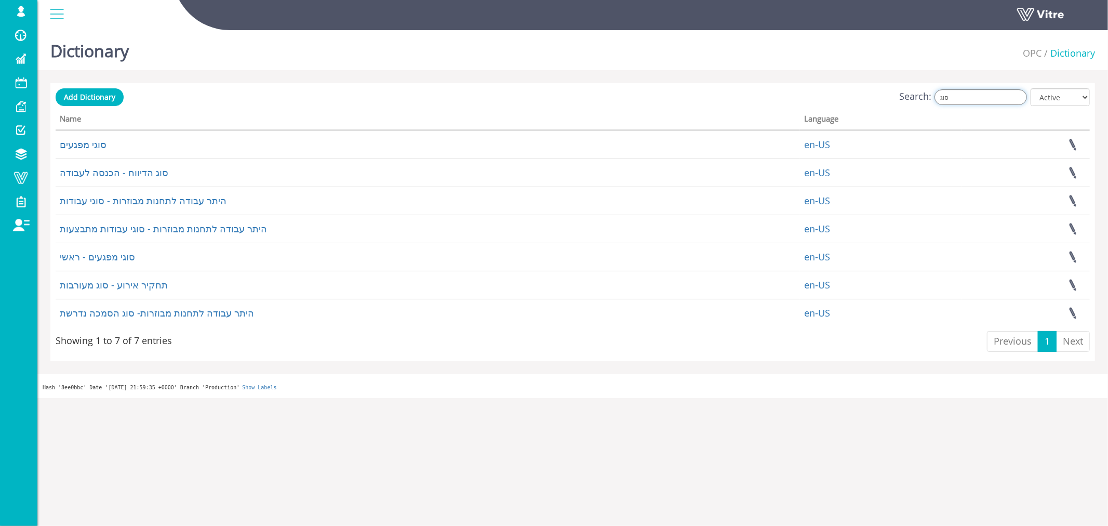
click at [963, 97] on input "סוג" at bounding box center [980, 97] width 92 height 16
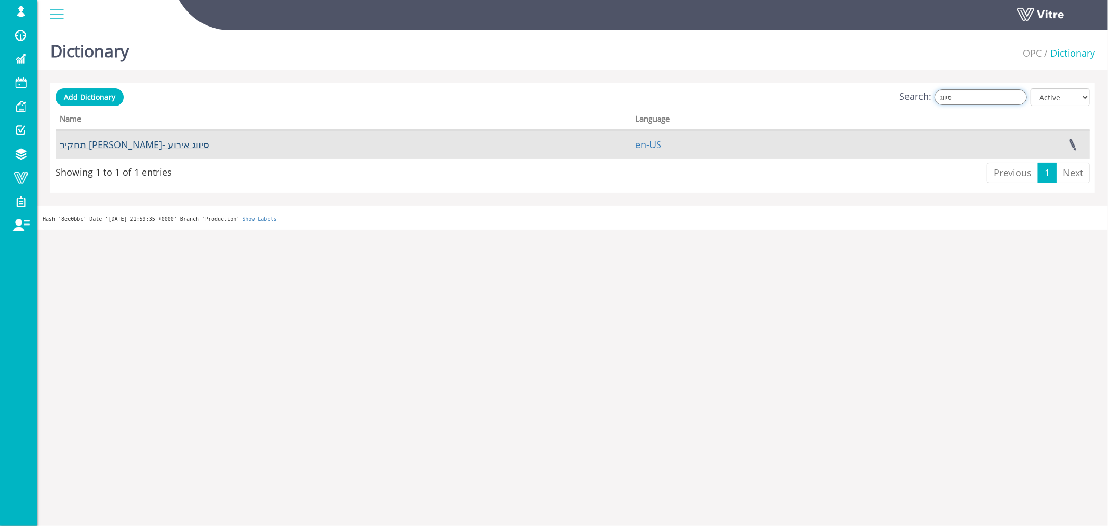
type input "סיווג"
click at [120, 144] on link "תחקיר [PERSON_NAME]- סיווג אירוע" at bounding box center [135, 144] width 150 height 12
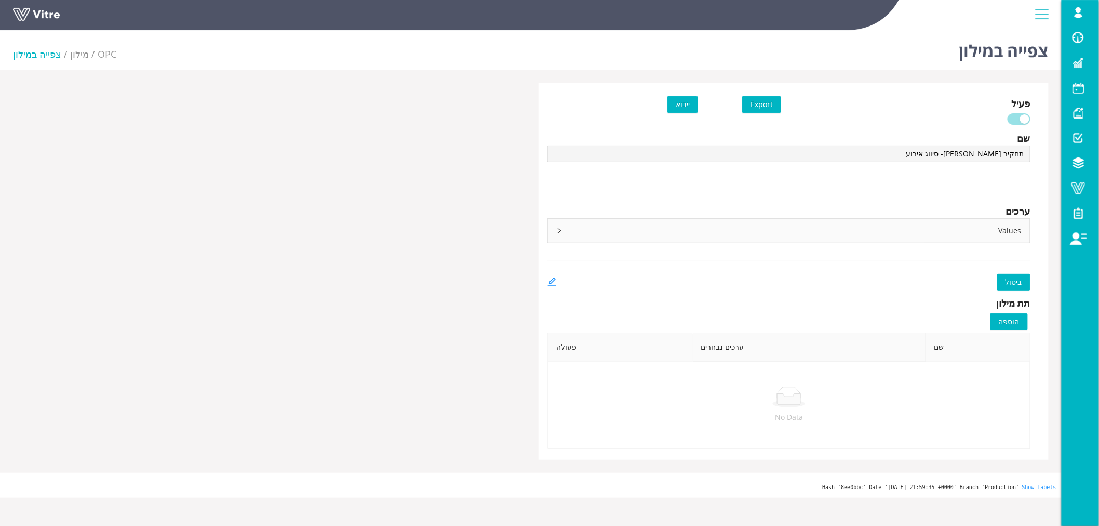
click at [556, 233] on icon "right" at bounding box center [559, 230] width 6 height 6
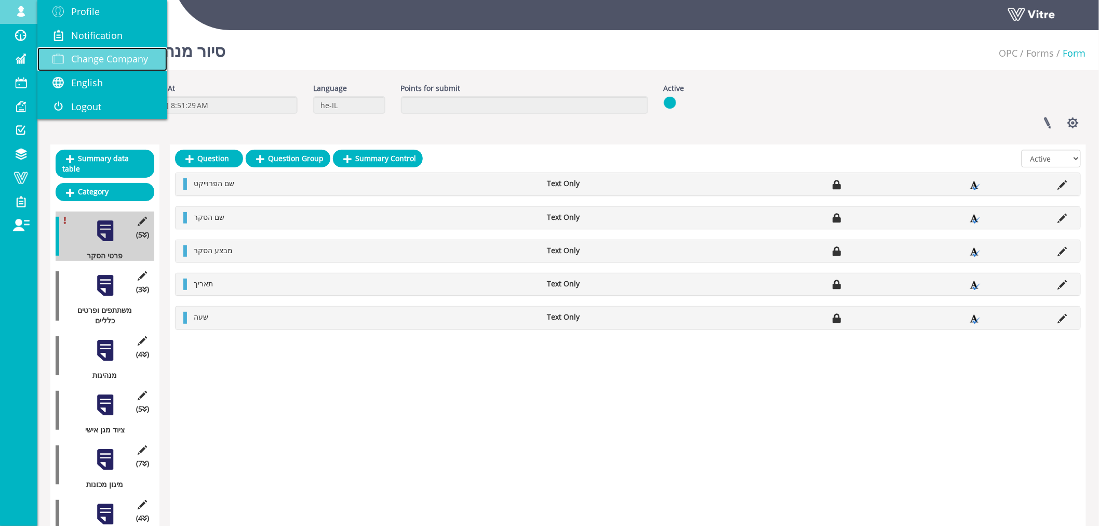
click at [85, 58] on span "Change Company" at bounding box center [109, 58] width 77 height 12
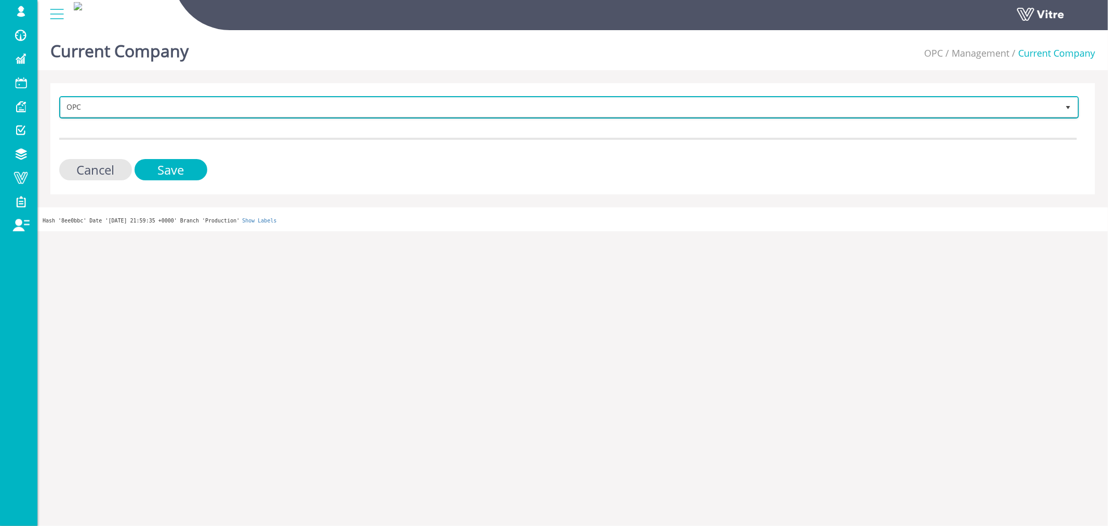
click at [107, 104] on span "OPC" at bounding box center [560, 107] width 998 height 19
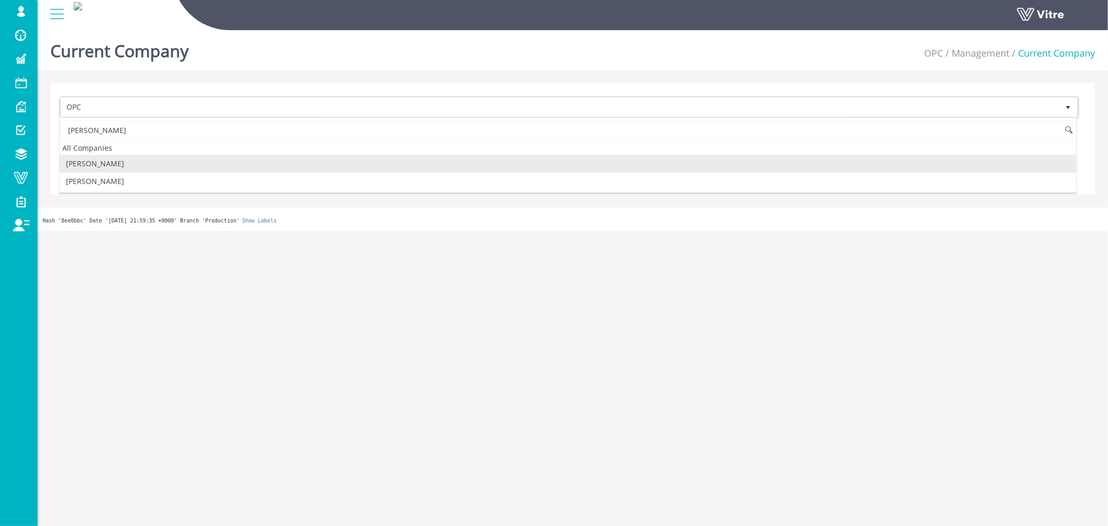
click at [88, 165] on li "[PERSON_NAME]" at bounding box center [568, 164] width 1016 height 18
type input "ADAMA"
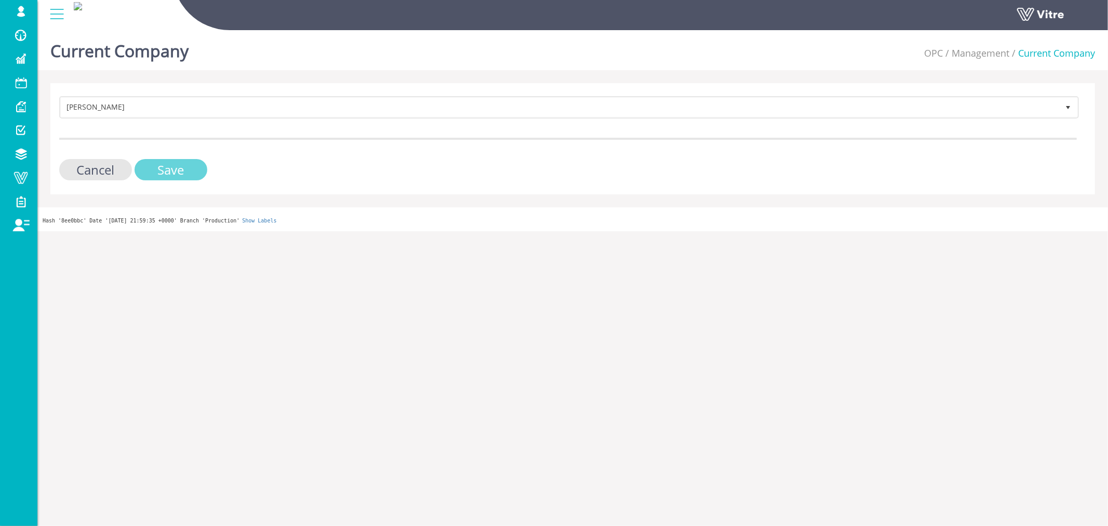
click at [156, 168] on input "Save" at bounding box center [171, 169] width 73 height 21
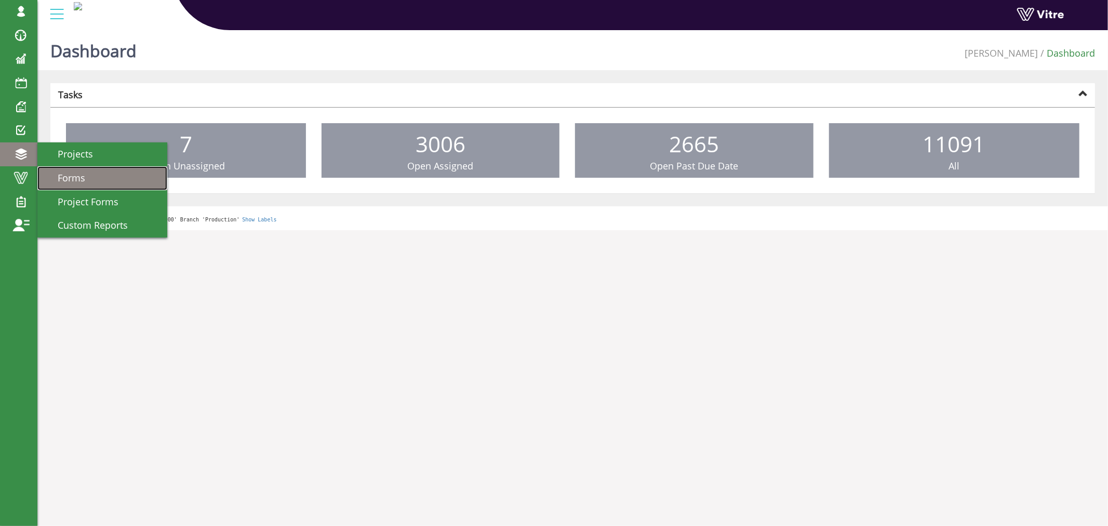
click at [71, 177] on span "Forms" at bounding box center [65, 177] width 40 height 12
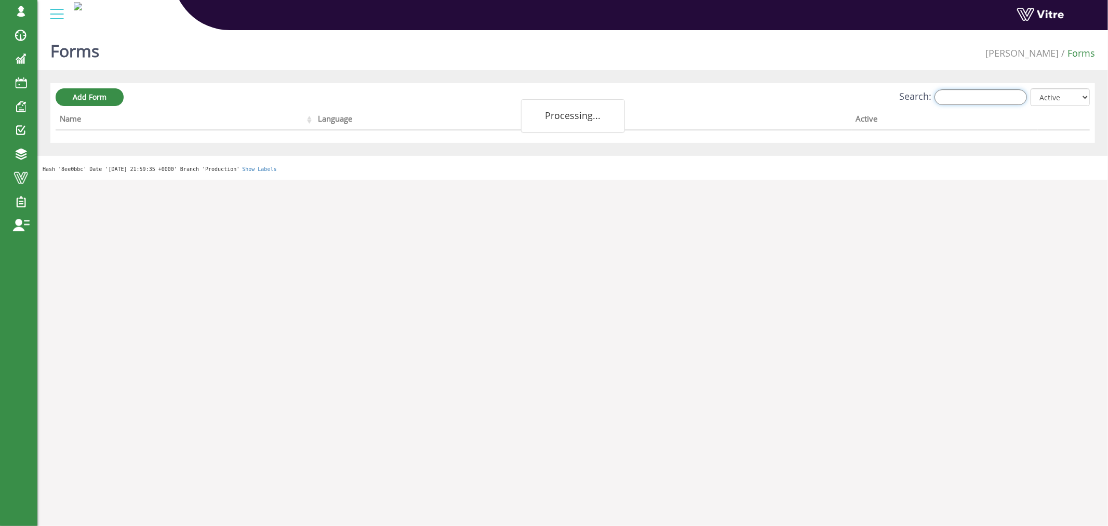
click at [971, 99] on input "Search:" at bounding box center [980, 97] width 92 height 16
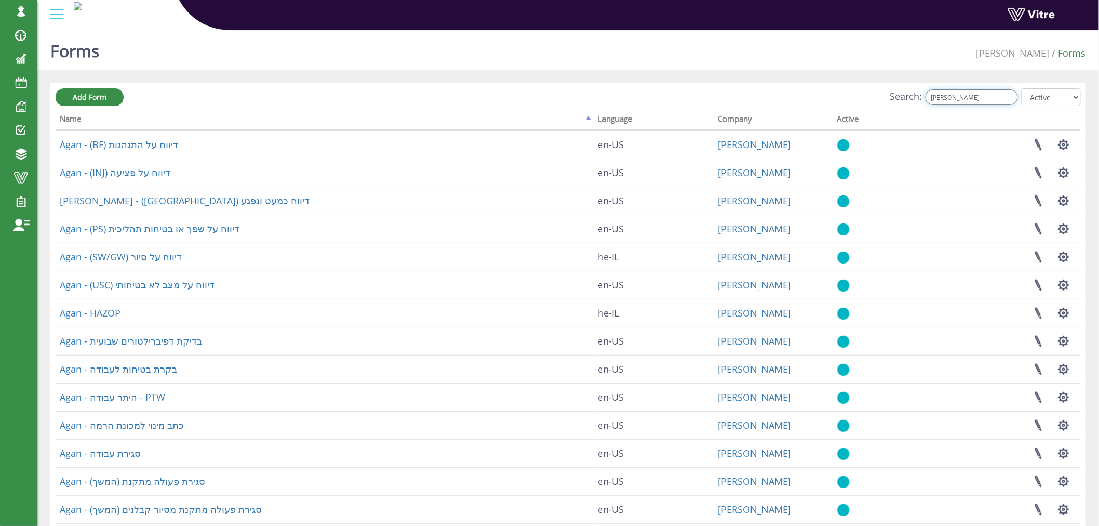
click at [960, 97] on input "AGAN" at bounding box center [972, 97] width 92 height 16
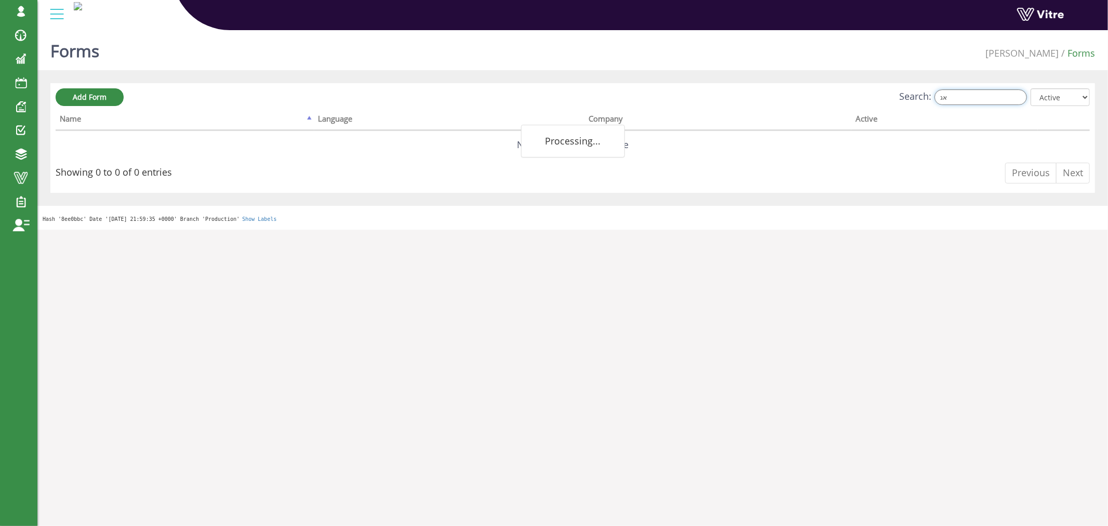
type input "א"
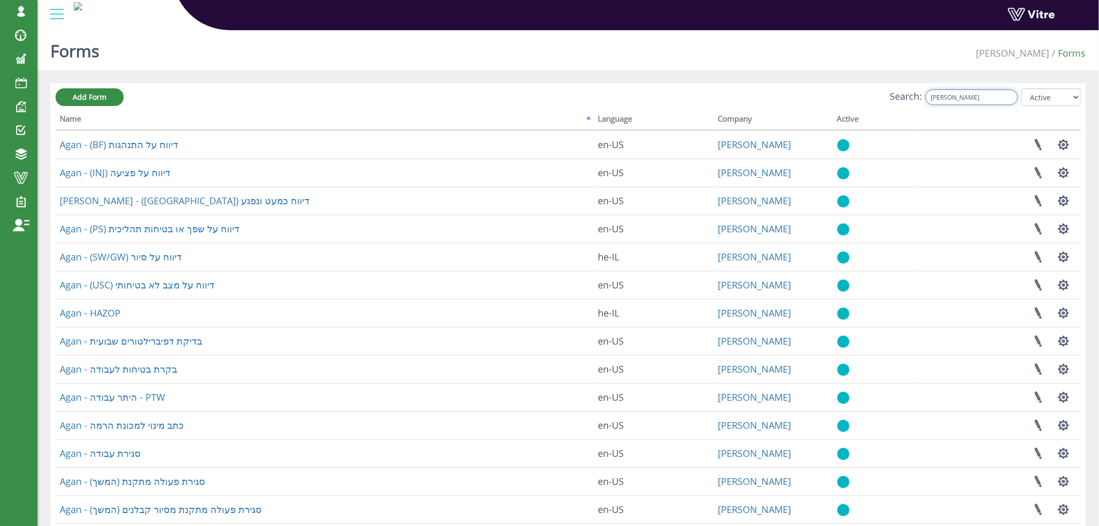
type input "AGAN"
click at [545, 100] on div "Search: AGAN All Active Not Active" at bounding box center [568, 97] width 1025 height 19
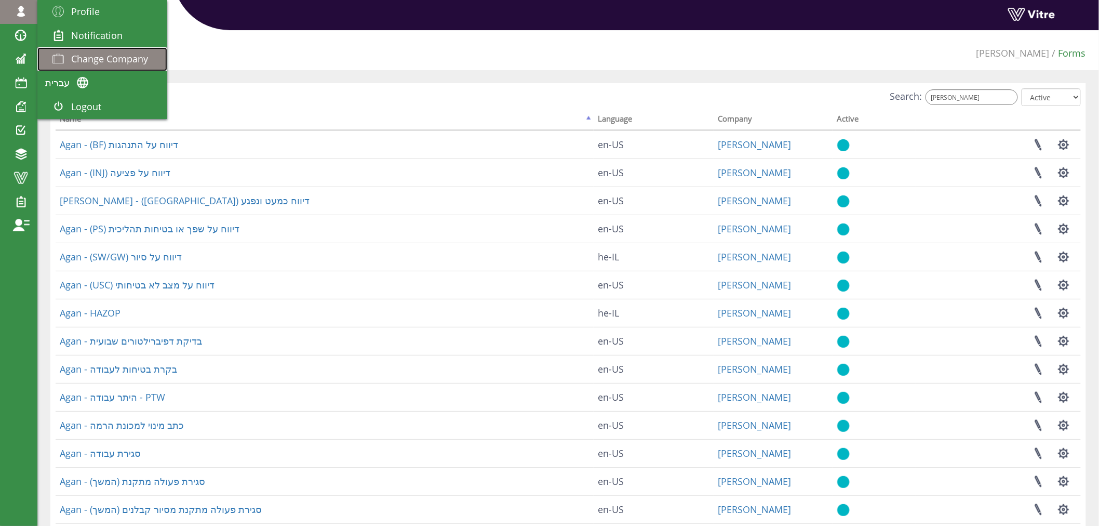
click at [91, 59] on span "Change Company" at bounding box center [109, 58] width 77 height 12
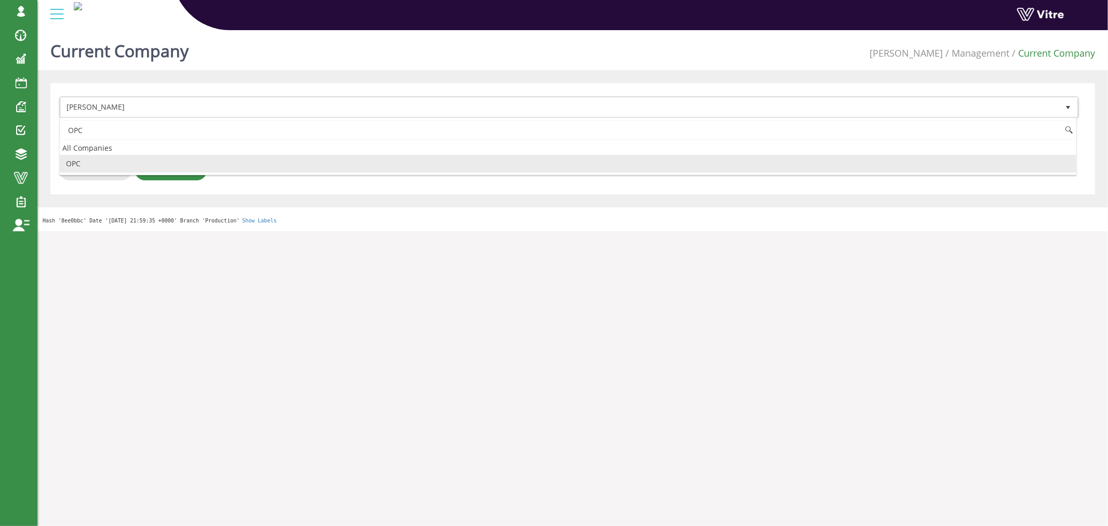
click at [96, 164] on li "OPC" at bounding box center [568, 164] width 1016 height 18
type input "OPC"
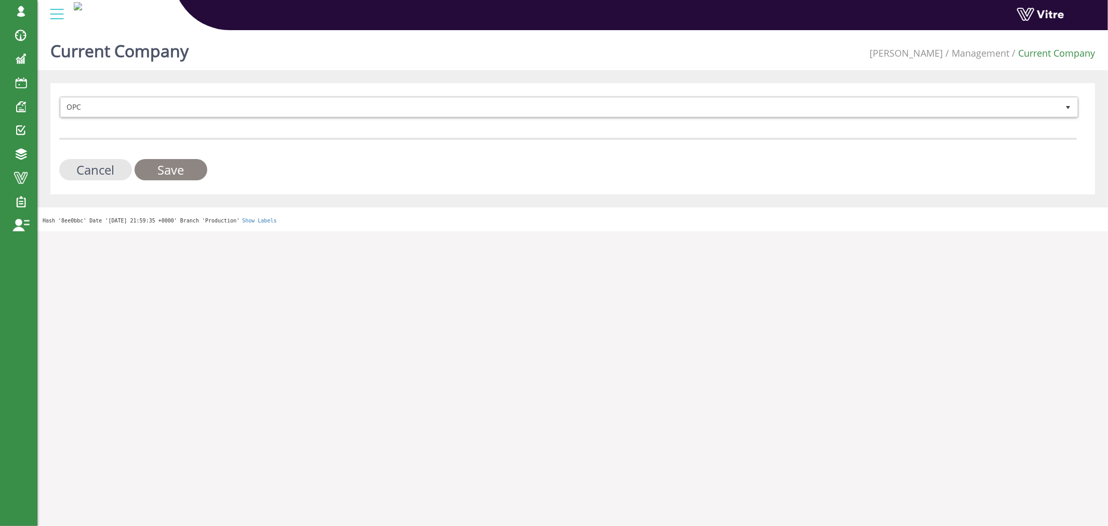
click at [168, 164] on input "Save" at bounding box center [171, 169] width 73 height 21
